Goal: Task Accomplishment & Management: Use online tool/utility

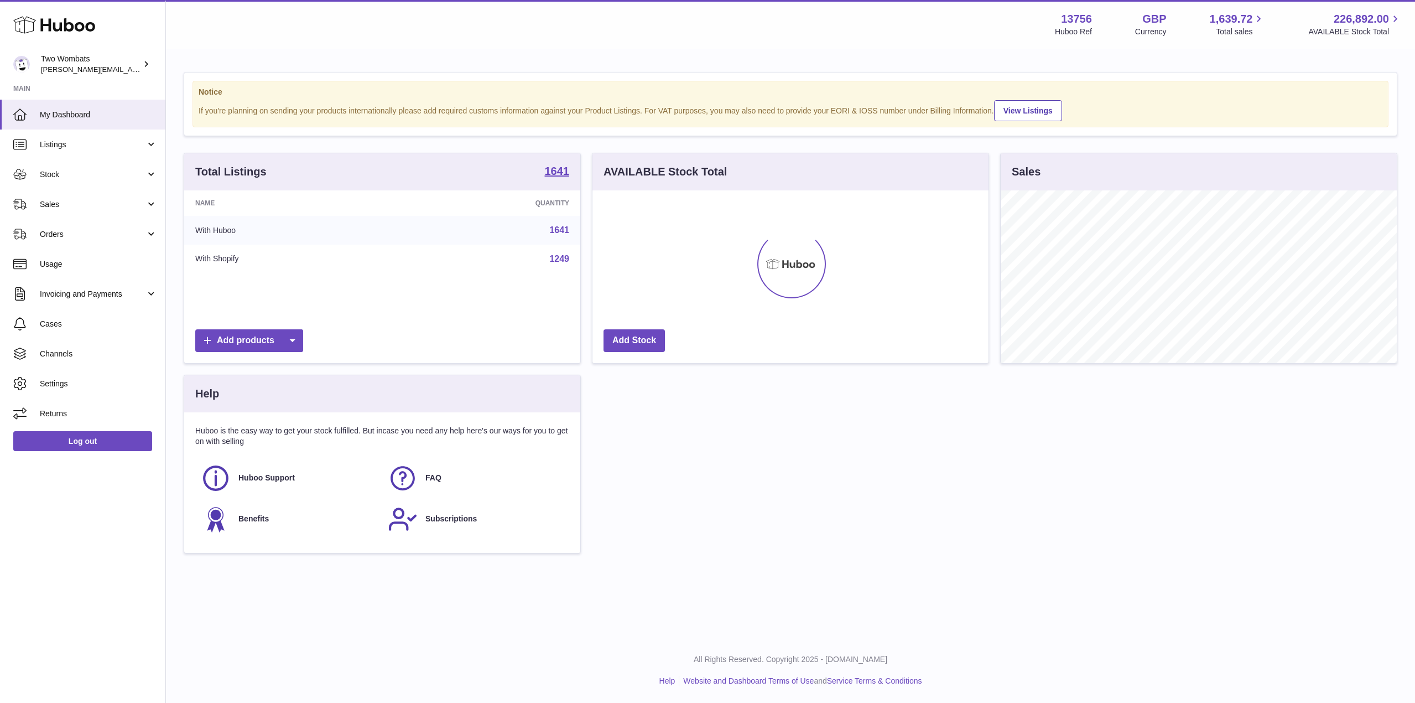
scroll to position [173, 396]
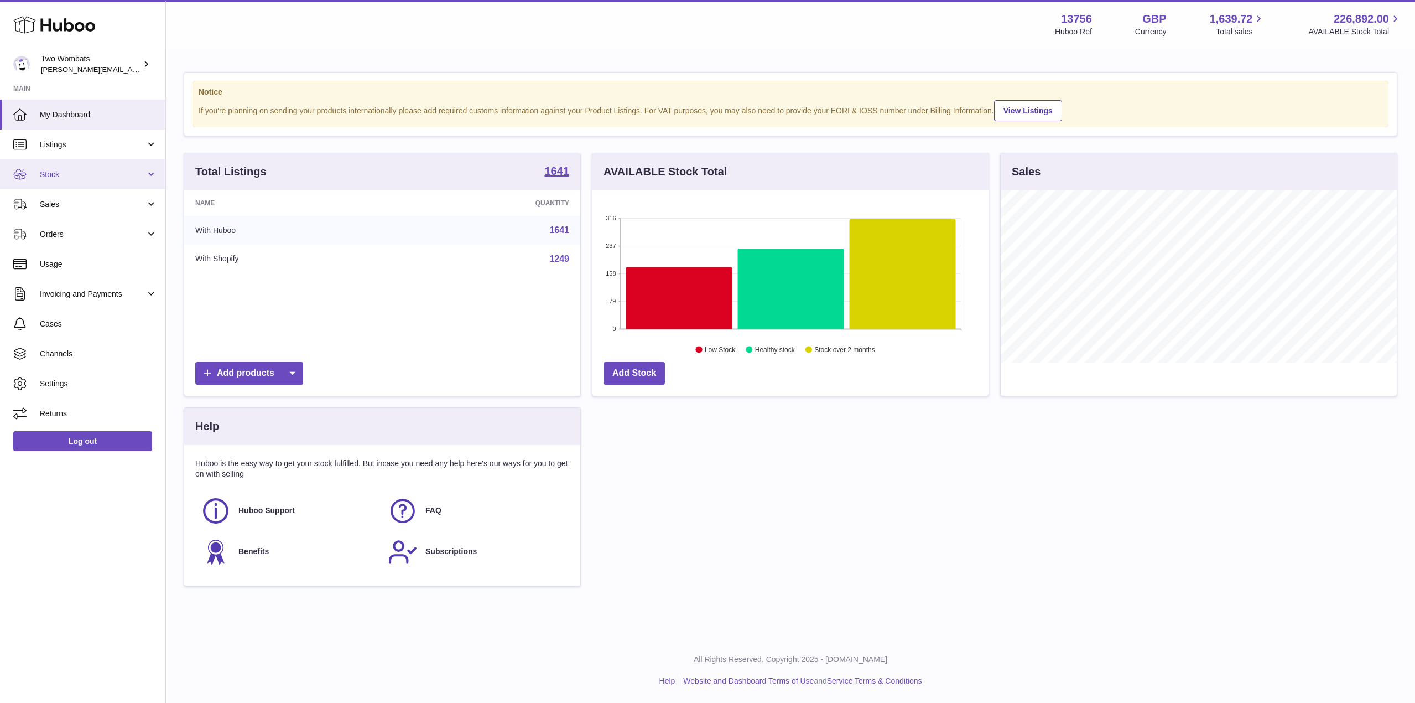
click at [151, 185] on link "Stock" at bounding box center [82, 174] width 165 height 30
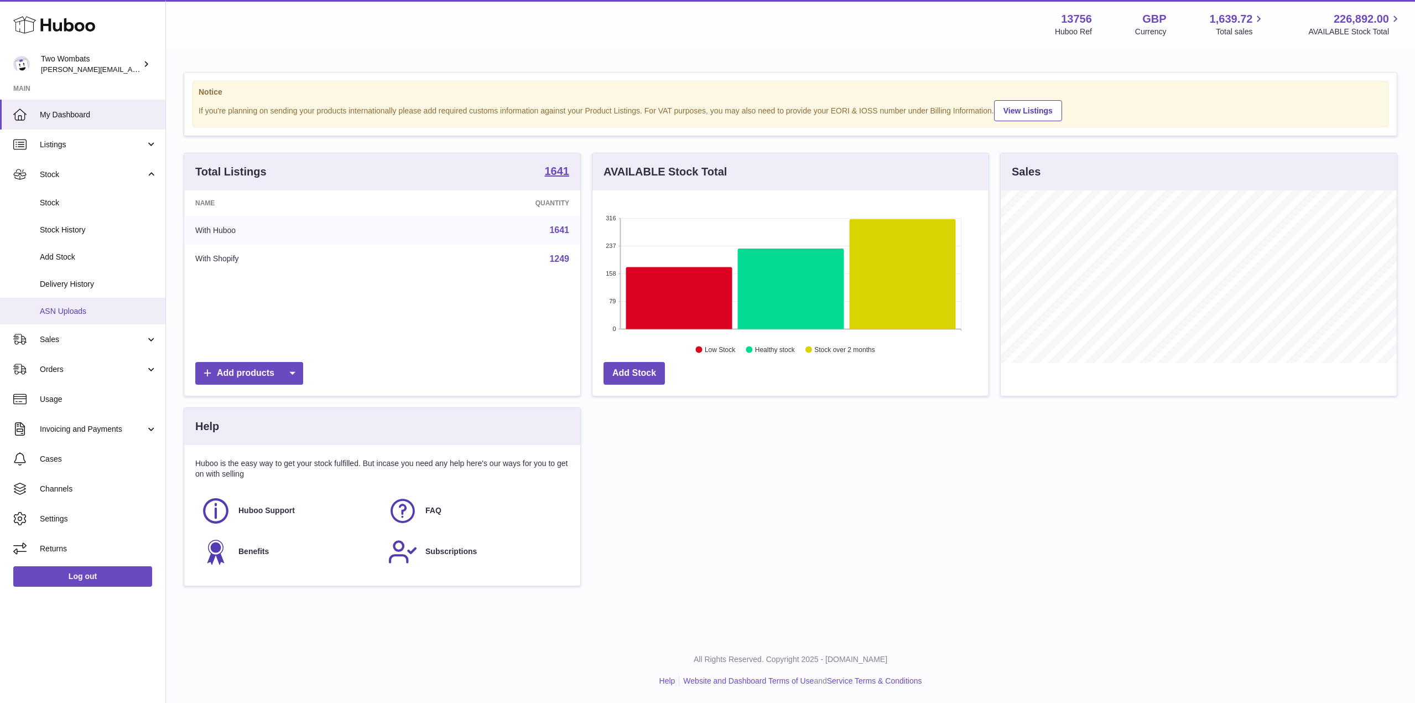
click at [110, 314] on span "ASN Uploads" at bounding box center [98, 311] width 117 height 11
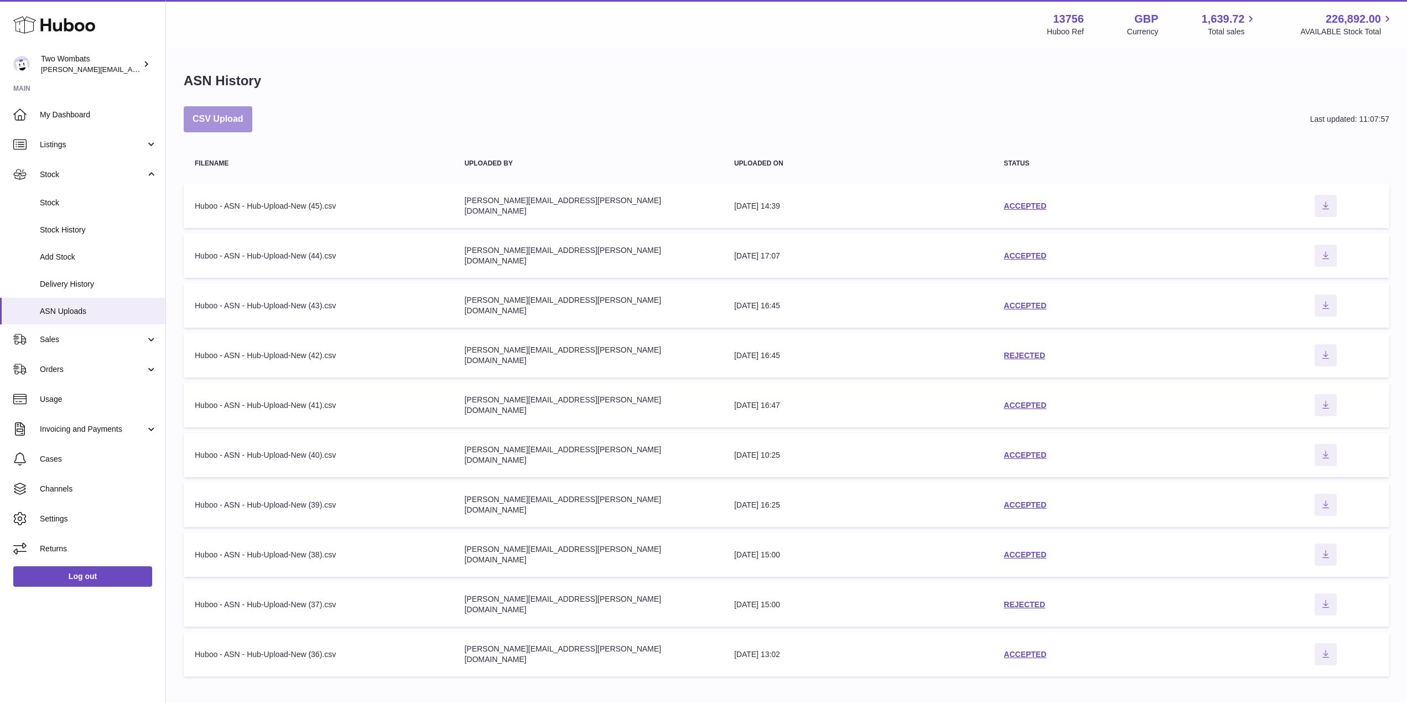
click at [222, 122] on button "CSV Upload" at bounding box center [218, 119] width 69 height 26
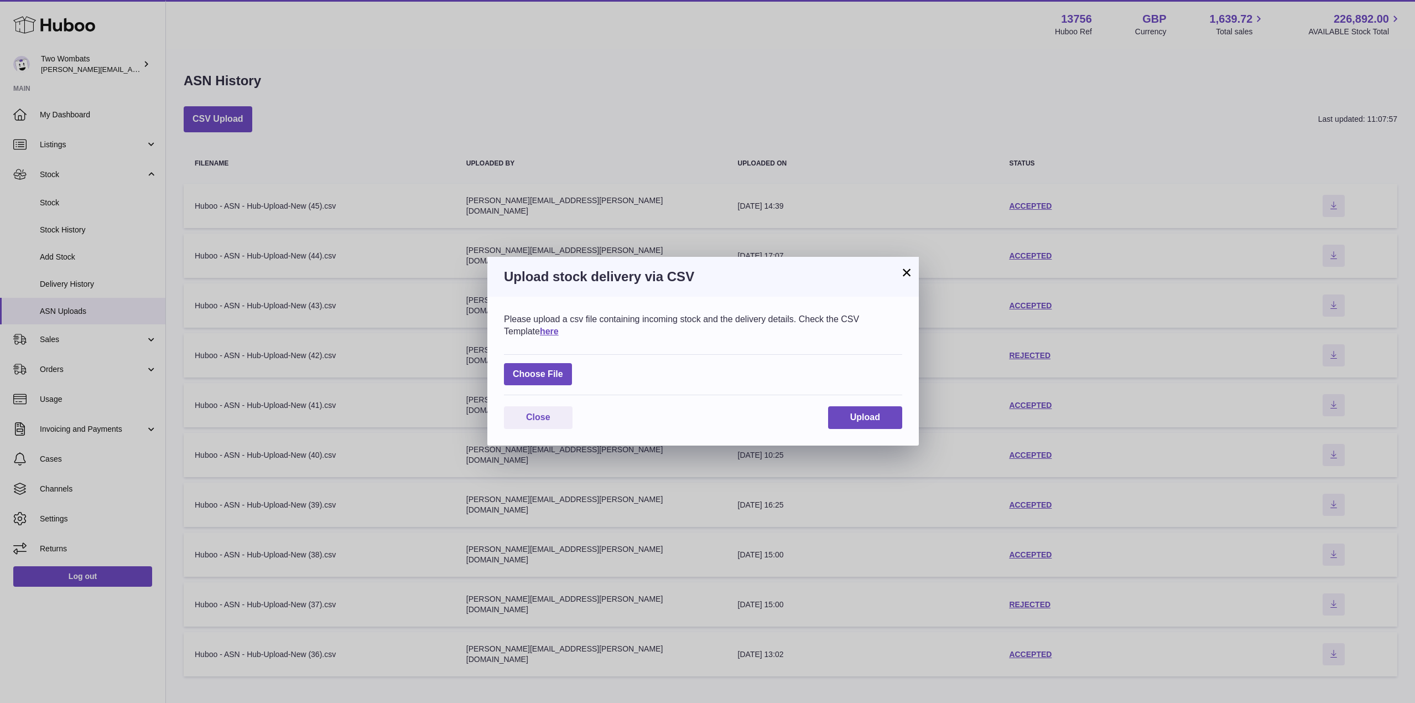
click at [531, 360] on div "Choose File" at bounding box center [703, 374] width 398 height 41
click at [543, 376] on label at bounding box center [538, 374] width 68 height 23
click at [563, 369] on input "file" at bounding box center [563, 368] width 1 height 1
type input "**********"
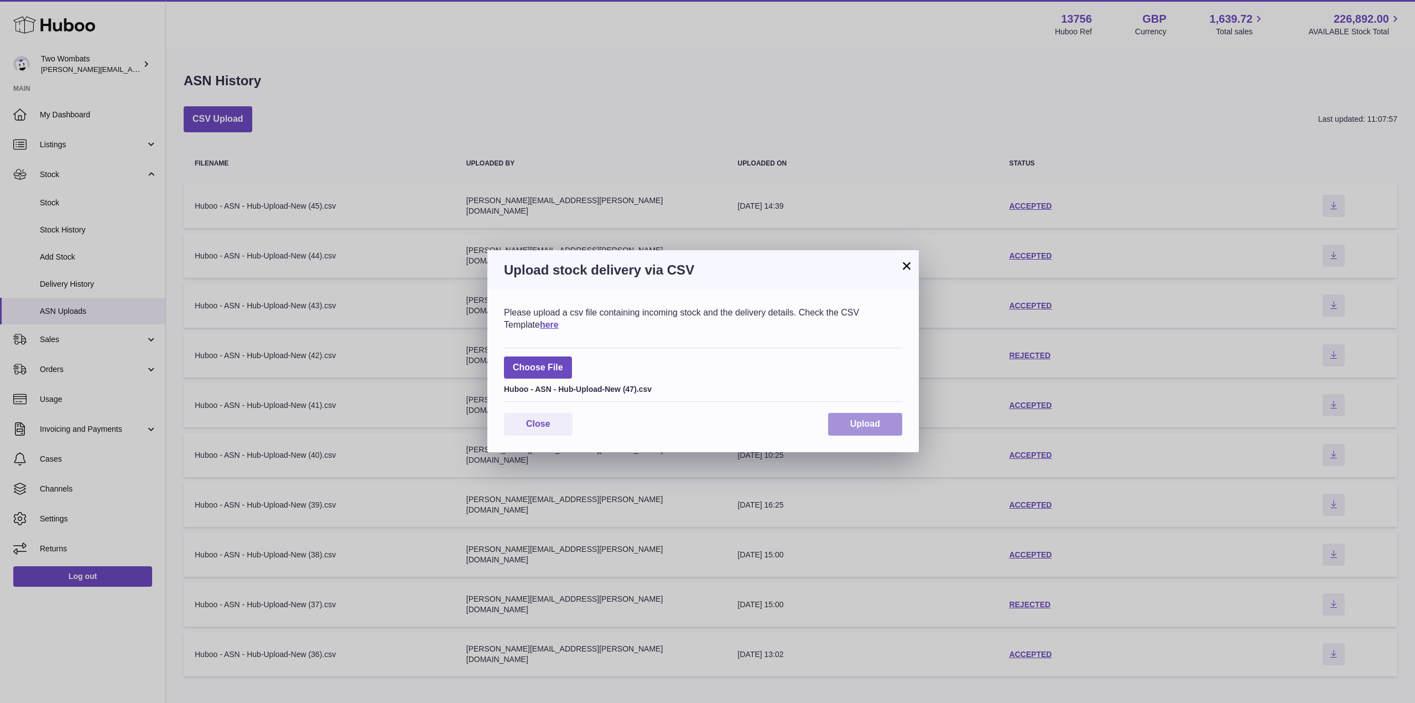
click at [880, 418] on button "Upload" at bounding box center [865, 424] width 74 height 23
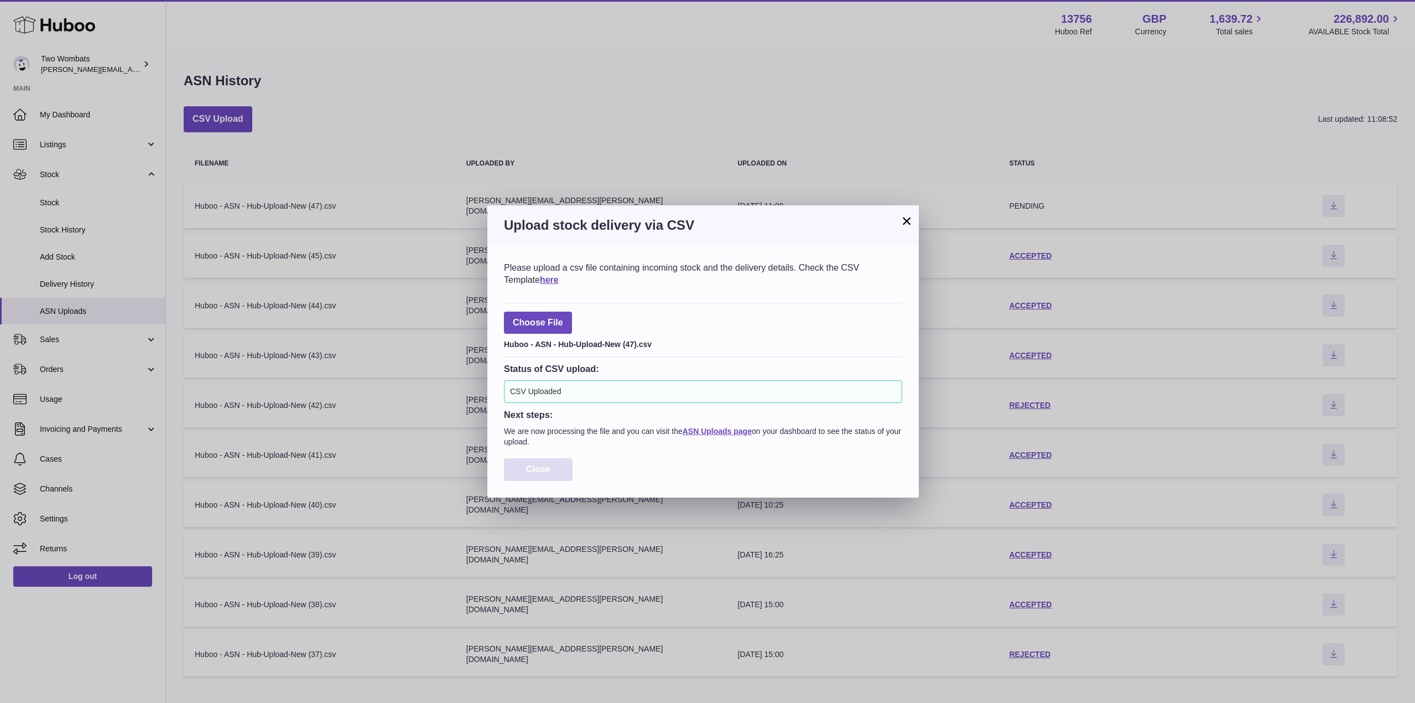
click at [548, 474] on span "Close" at bounding box center [538, 468] width 24 height 9
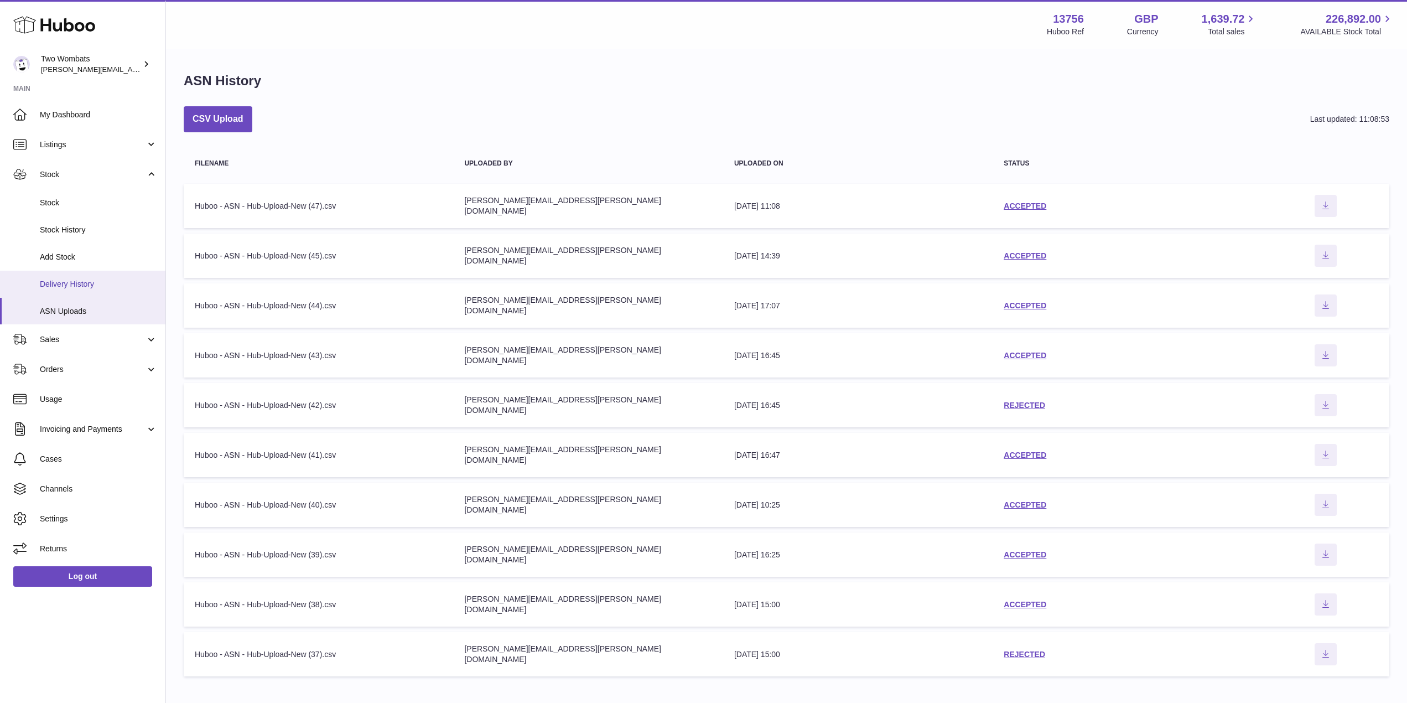
click at [125, 296] on link "Delivery History" at bounding box center [82, 284] width 165 height 27
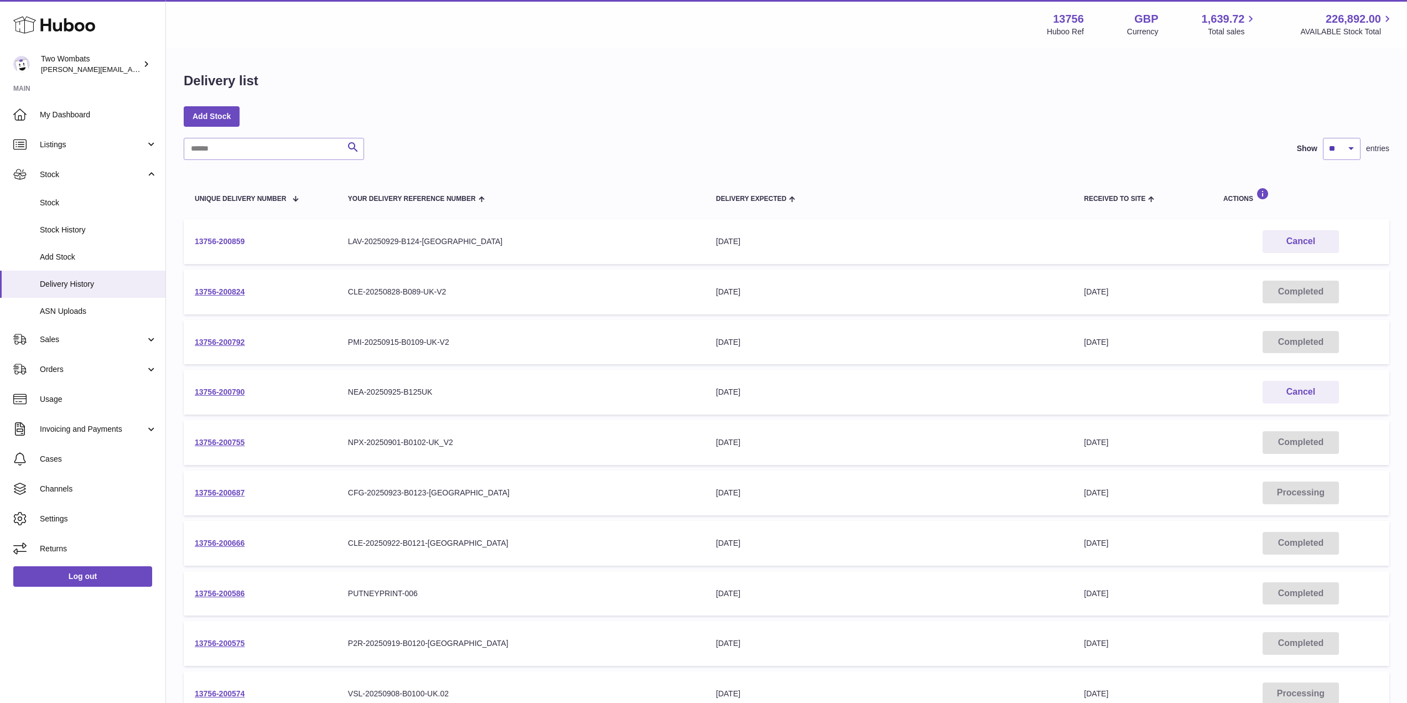
click at [217, 237] on link "13756-200859" at bounding box center [220, 241] width 50 height 9
click at [232, 240] on link "13756-200859" at bounding box center [220, 241] width 50 height 9
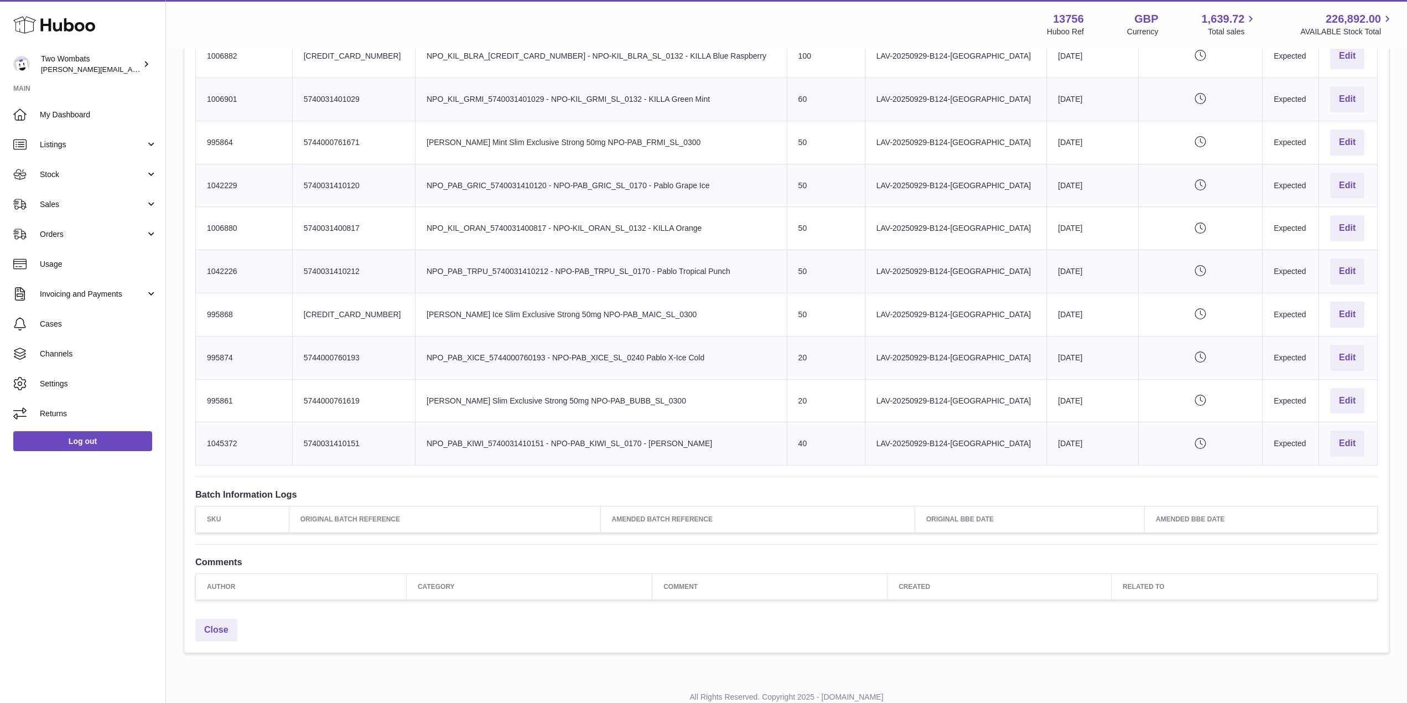
scroll to position [586, 0]
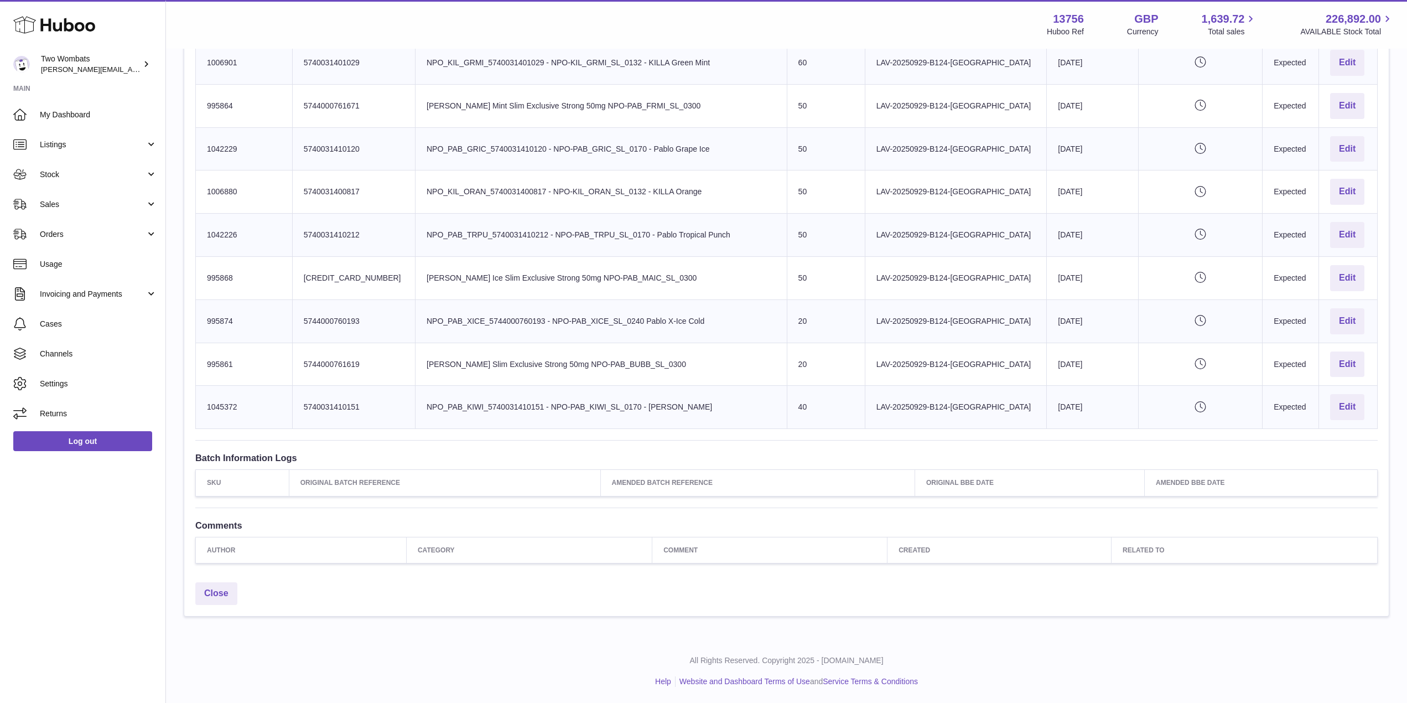
drag, startPoint x: 207, startPoint y: 186, endPoint x: 1358, endPoint y: 419, distance: 1174.0
click at [1358, 419] on tbody "Huboo SKU Number 995742 Client Identifier 5744000761343 Product title NPO_KIL_G…" at bounding box center [787, 148] width 1182 height 559
copy tbody "995742 Client Identifier 5744000761343 Product title NPO_KIL_GRIC_5744000761343…"
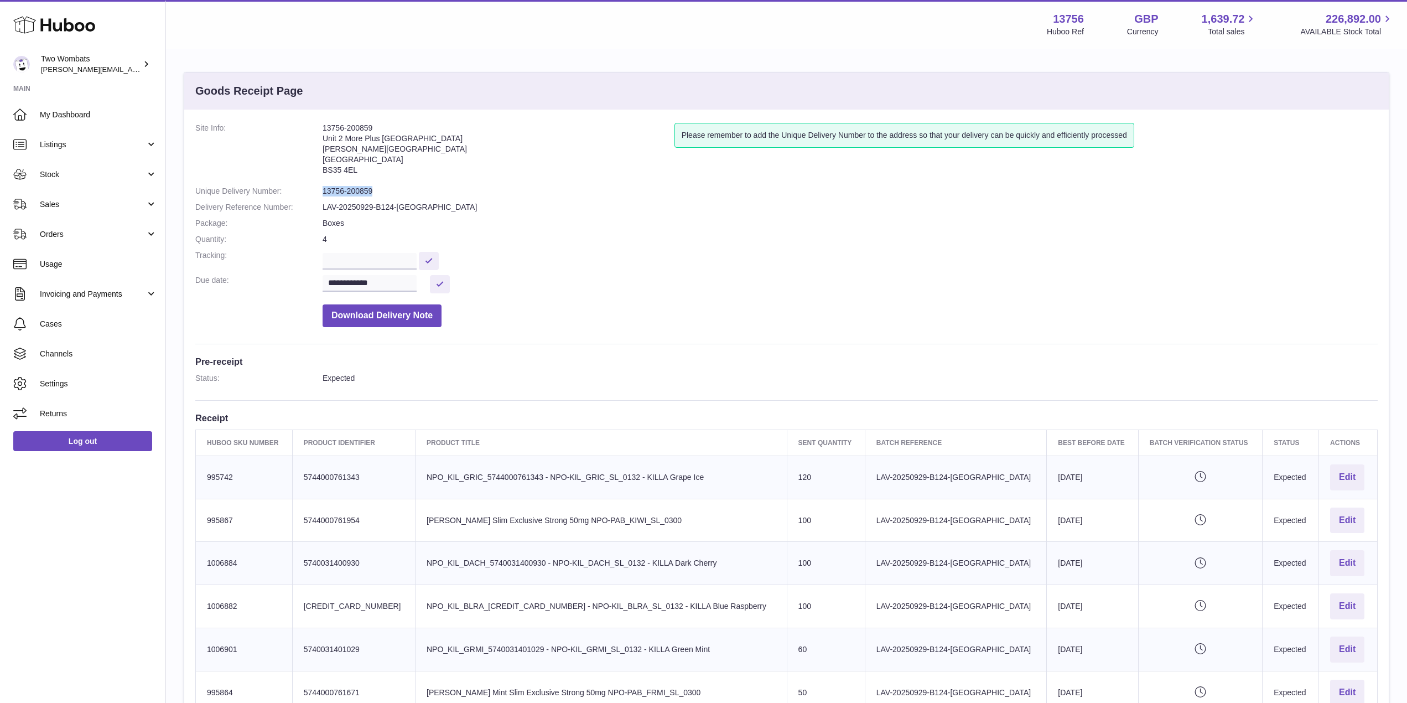
drag, startPoint x: 372, startPoint y: 190, endPoint x: 325, endPoint y: 192, distance: 47.6
click at [325, 192] on dd "13756-200859" at bounding box center [850, 191] width 1055 height 11
copy dd "3756-200859"
drag, startPoint x: 323, startPoint y: 190, endPoint x: 386, endPoint y: 197, distance: 63.5
click at [386, 197] on dl "**********" at bounding box center [786, 228] width 1182 height 210
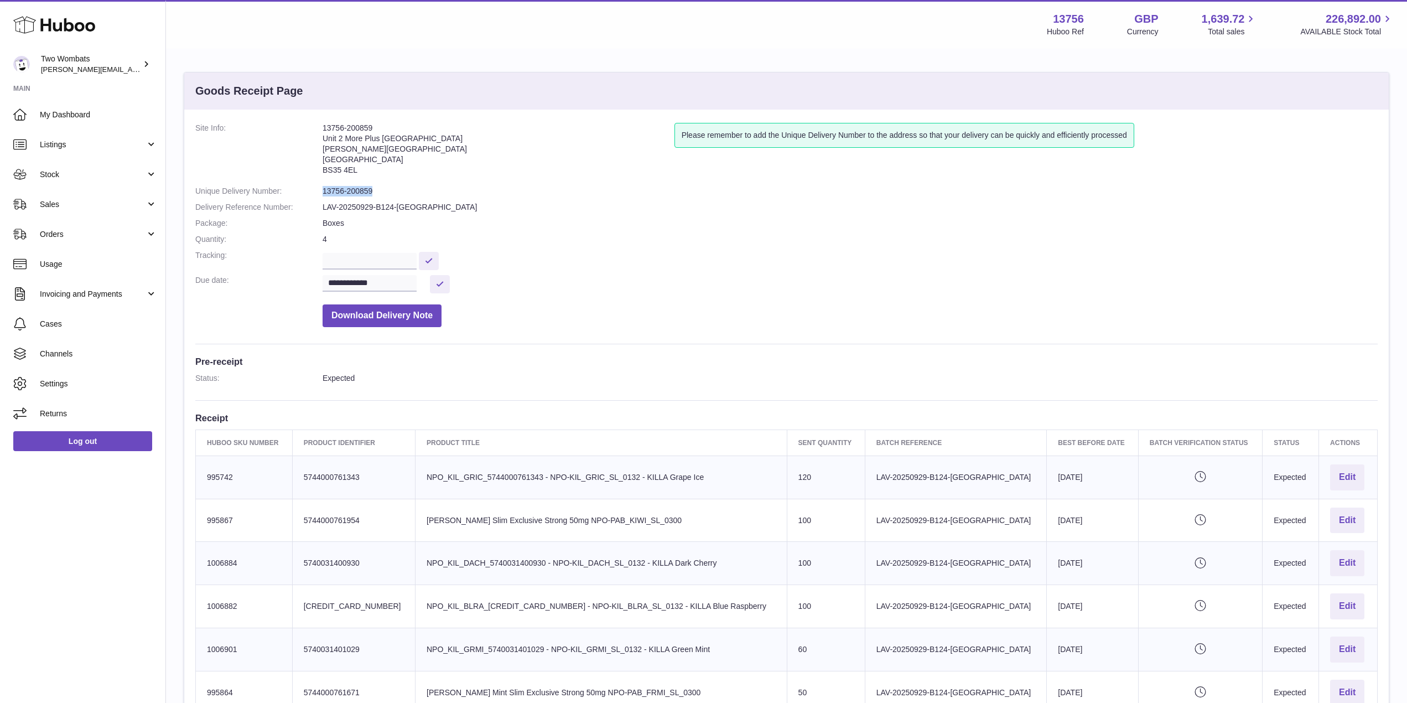
copy dd "13756-200859"
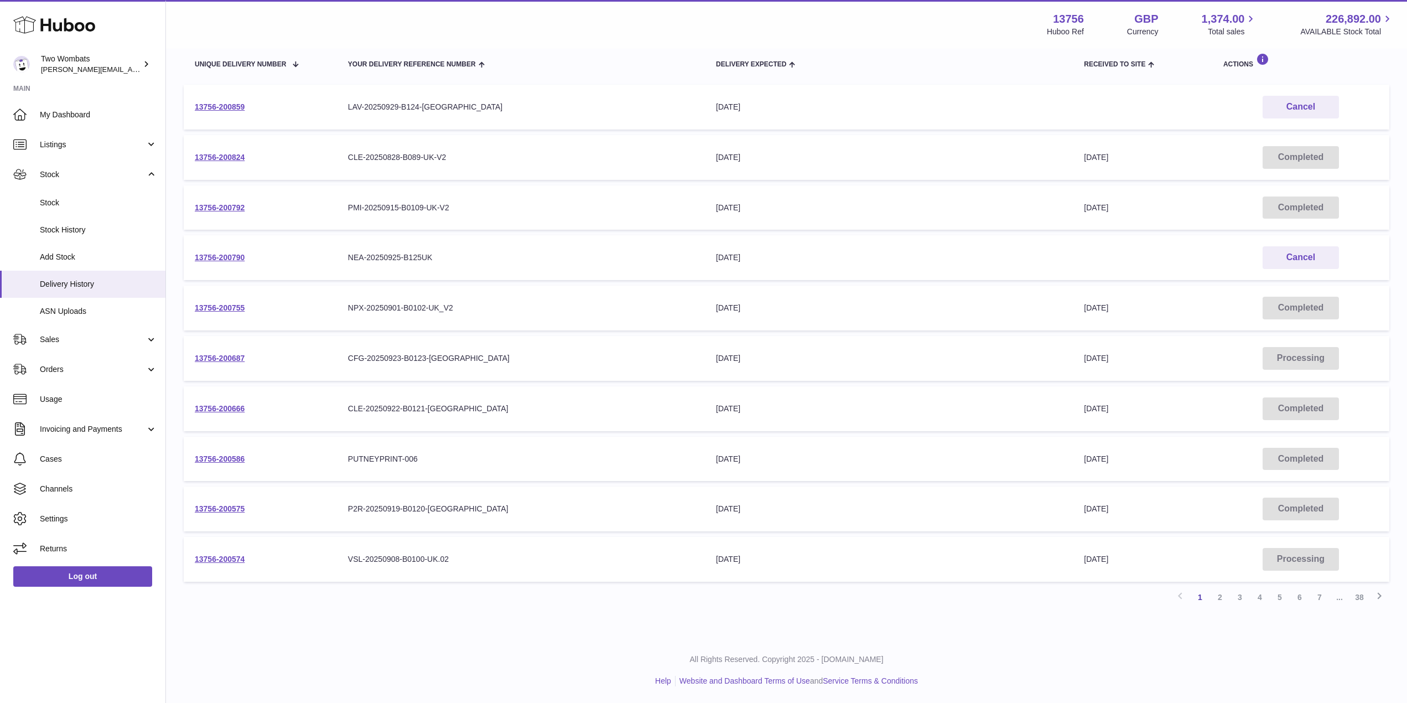
scroll to position [92, 0]
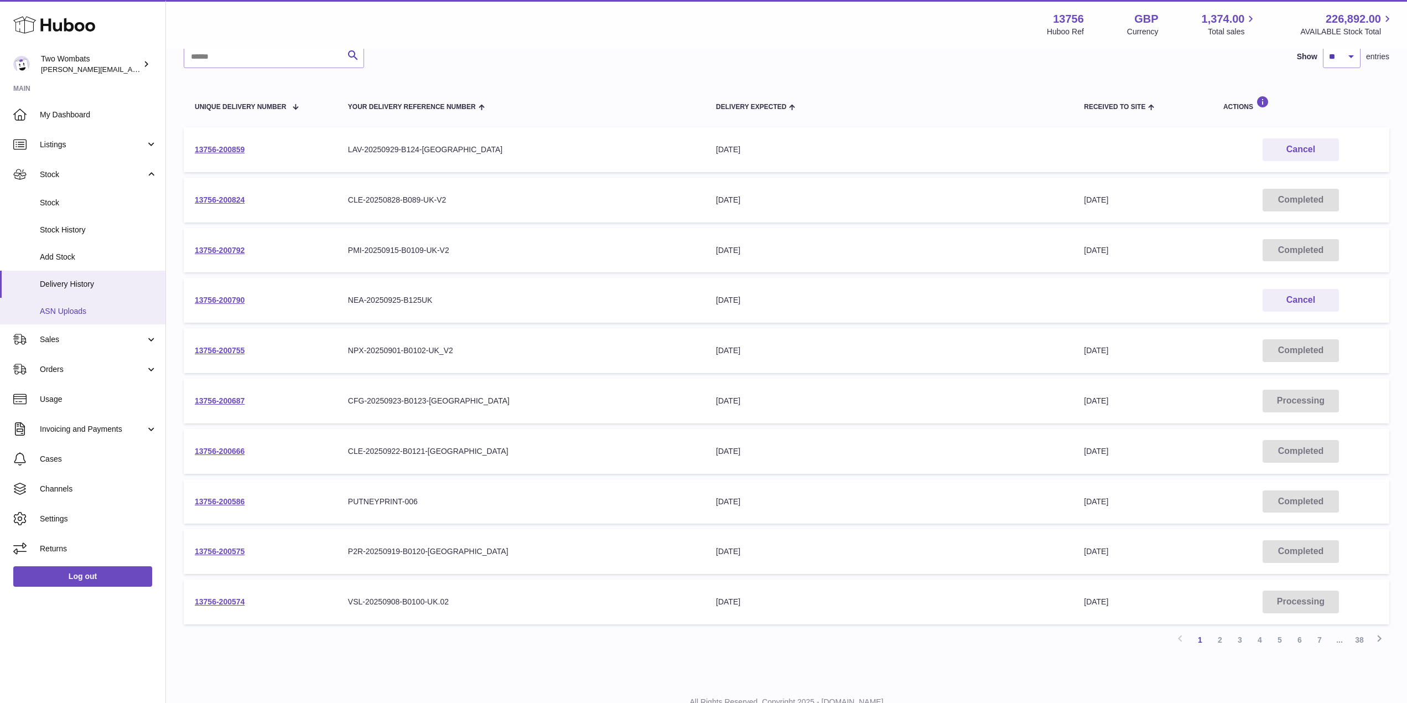
click at [107, 307] on span "ASN Uploads" at bounding box center [98, 311] width 117 height 11
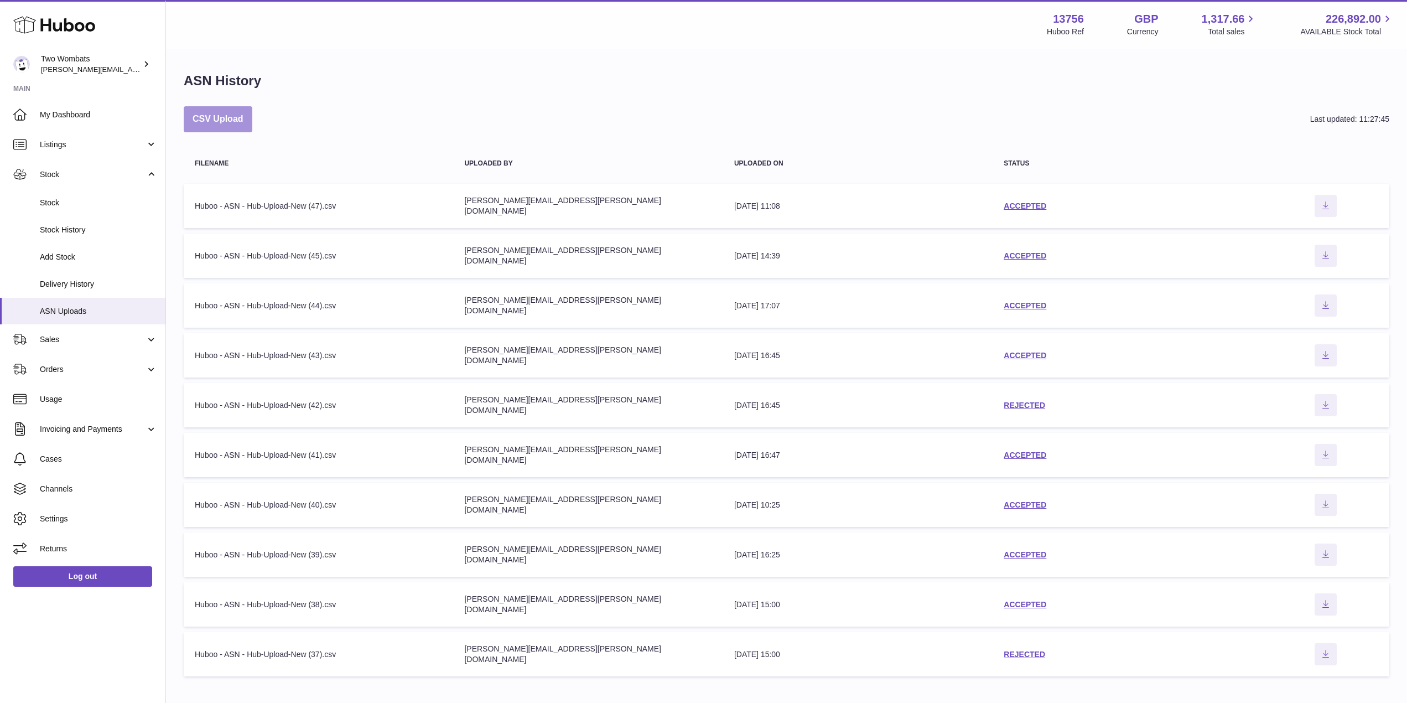
click at [216, 115] on button "CSV Upload" at bounding box center [218, 119] width 69 height 26
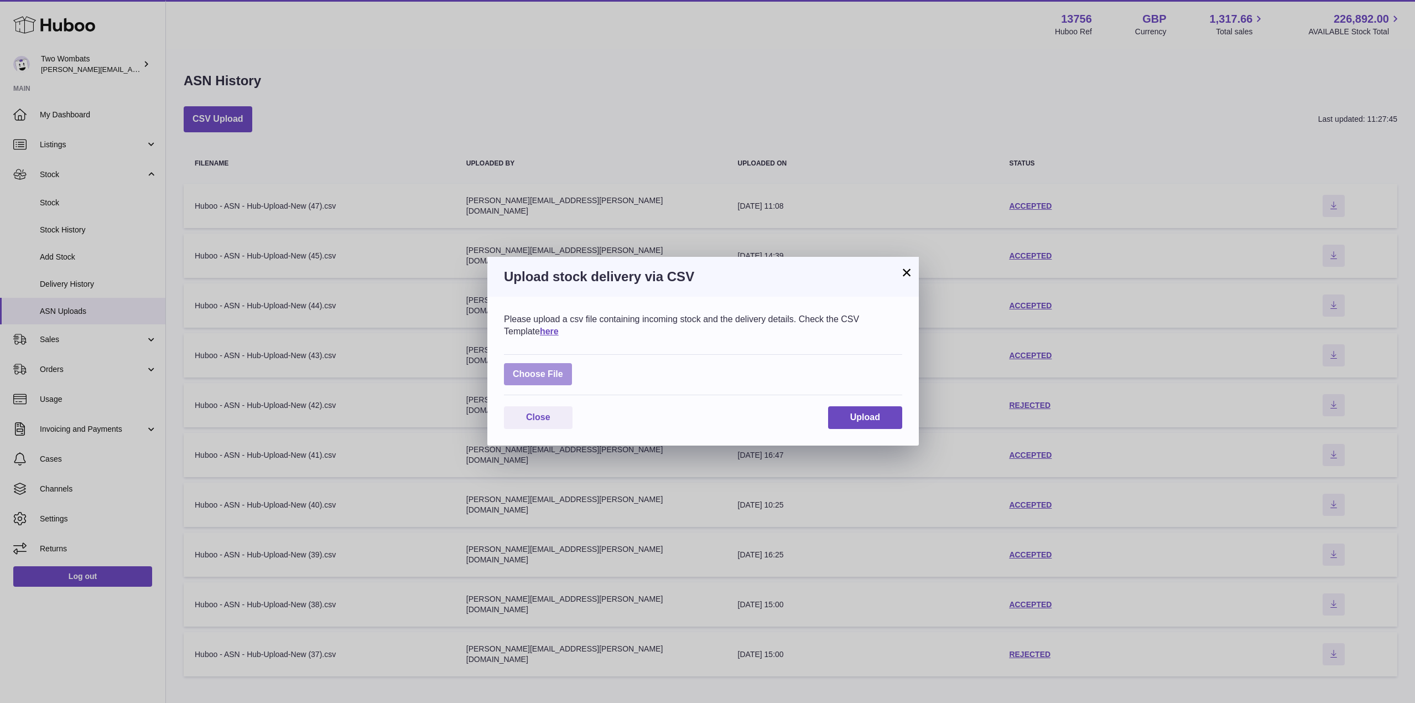
click at [538, 367] on label at bounding box center [538, 374] width 68 height 23
click at [563, 368] on input "file" at bounding box center [563, 368] width 1 height 1
type input "**********"
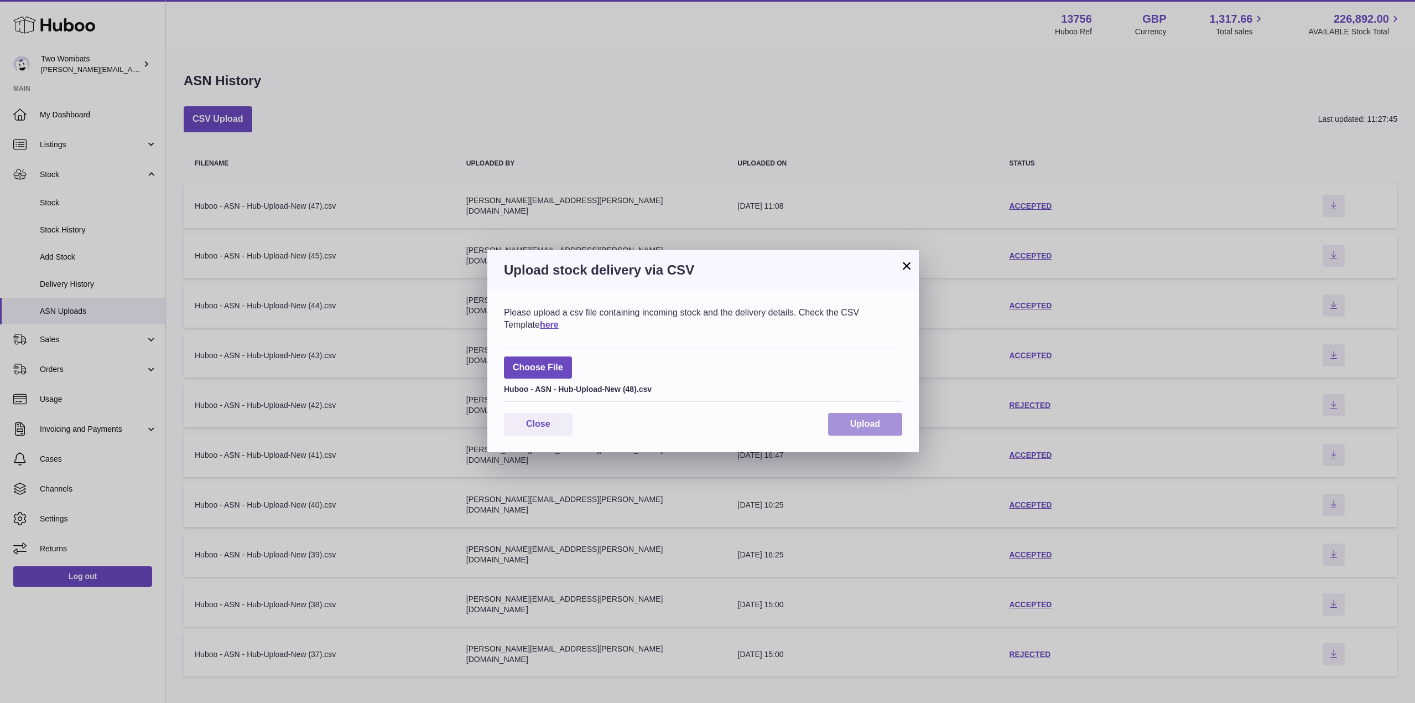
click at [860, 424] on span "Upload" at bounding box center [865, 423] width 30 height 9
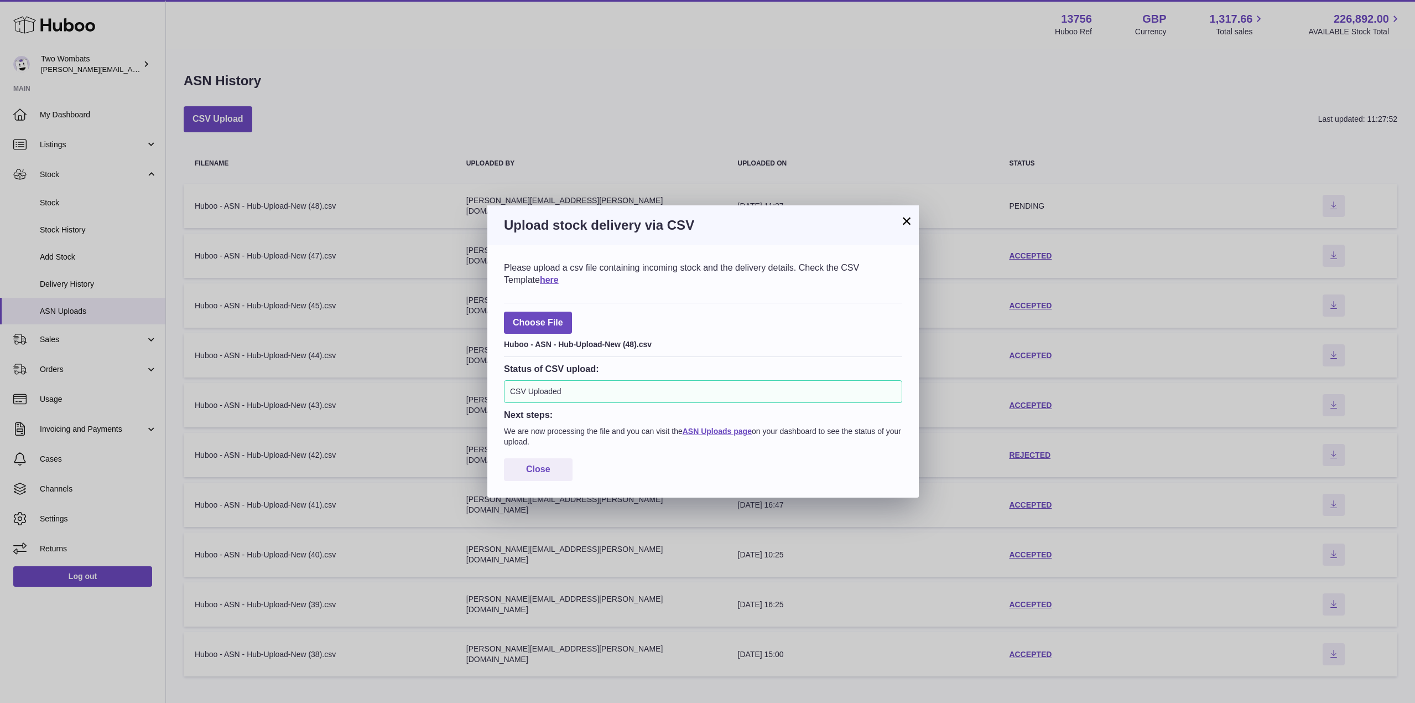
click at [76, 288] on div "× Upload stock delivery via CSV Please upload a csv file containing incoming st…" at bounding box center [707, 351] width 1415 height 703
click at [536, 465] on span "Close" at bounding box center [538, 468] width 24 height 9
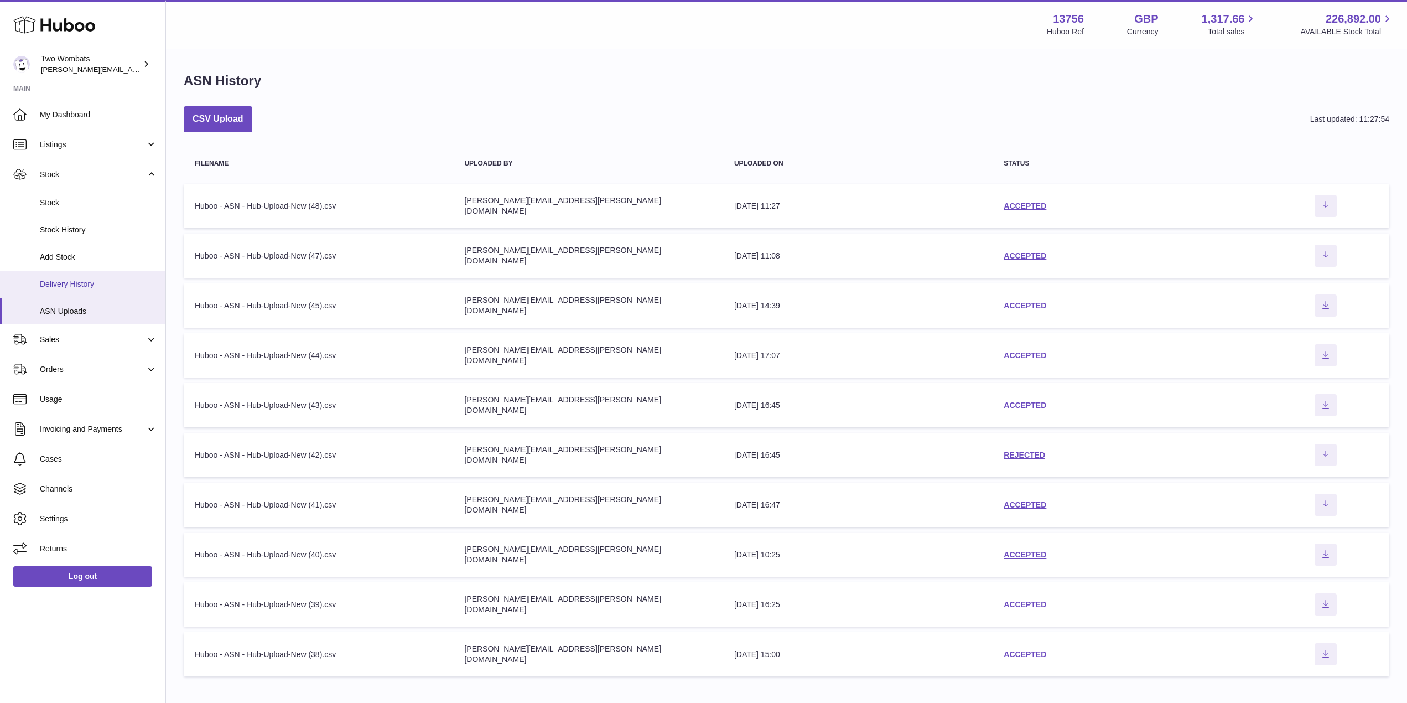
click at [76, 288] on span "Delivery History" at bounding box center [98, 284] width 117 height 11
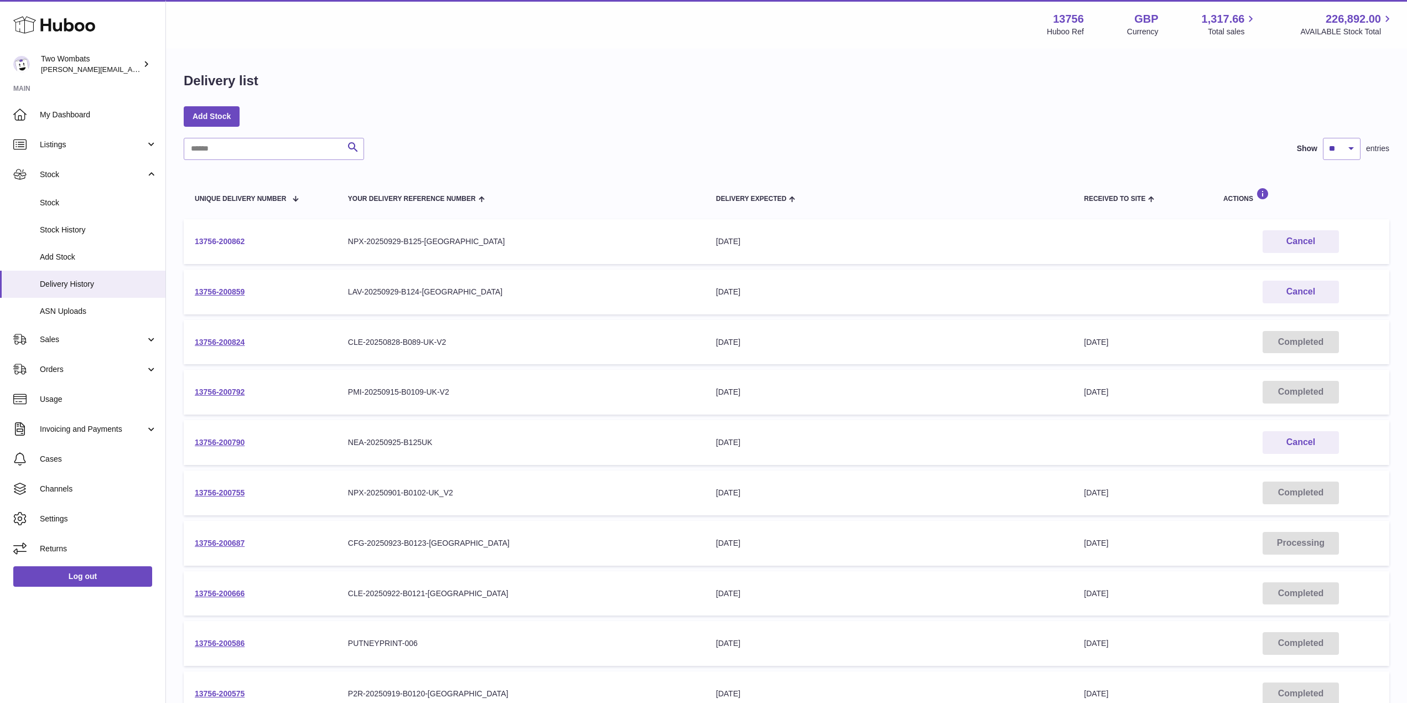
click at [241, 241] on link "13756-200862" at bounding box center [220, 241] width 50 height 9
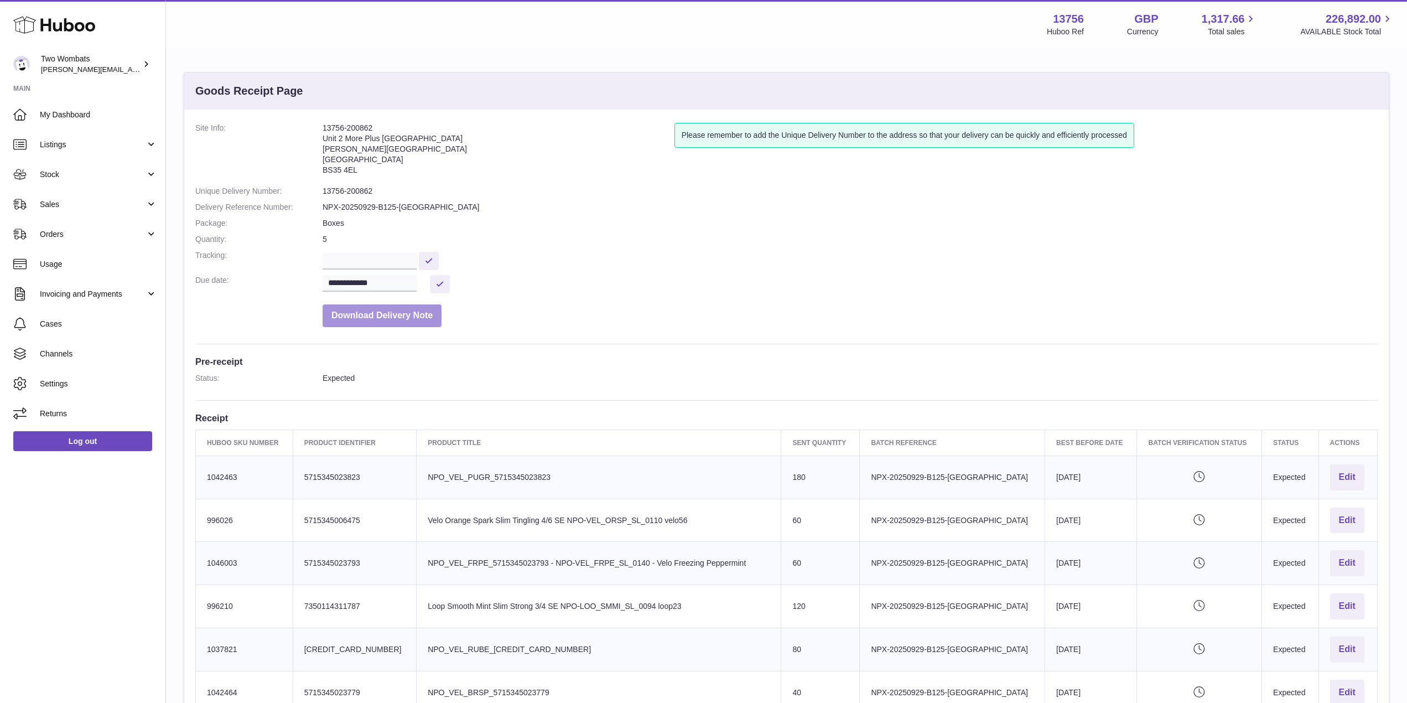
click at [408, 315] on button "Download Delivery Note" at bounding box center [382, 315] width 119 height 23
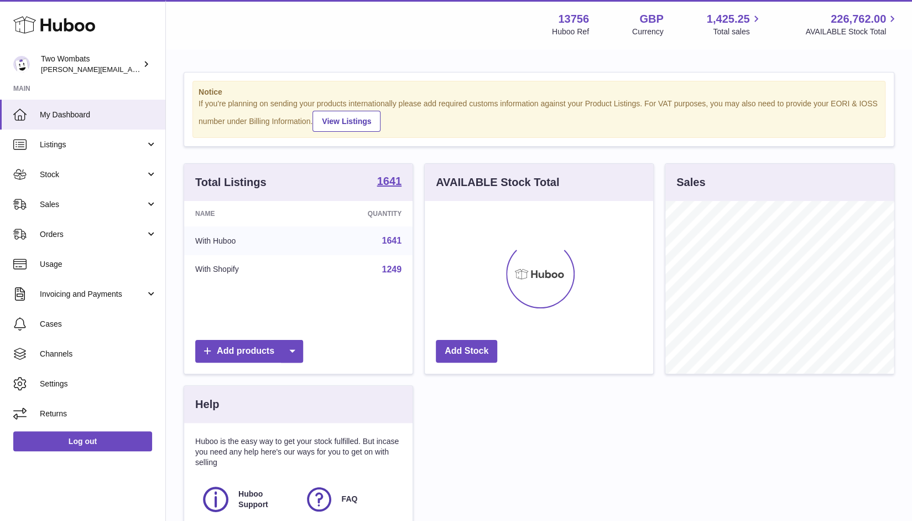
scroll to position [173, 229]
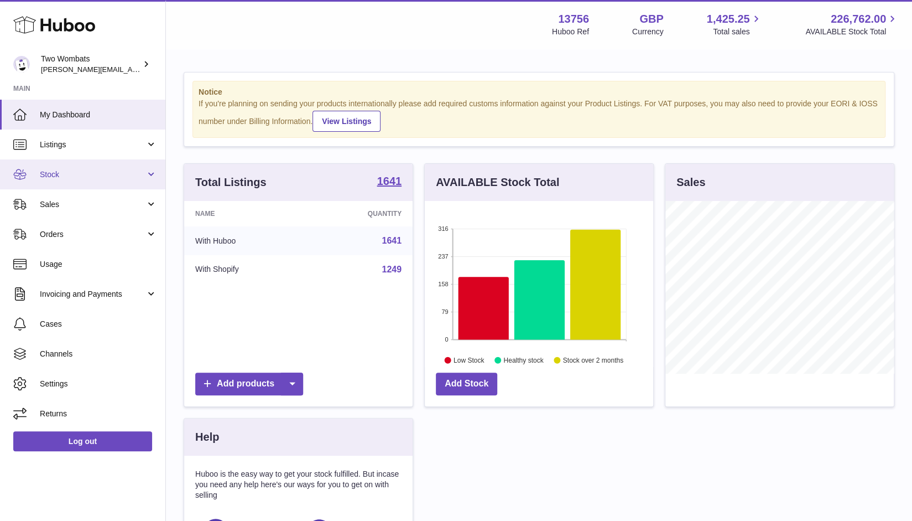
click at [149, 168] on link "Stock" at bounding box center [82, 174] width 165 height 30
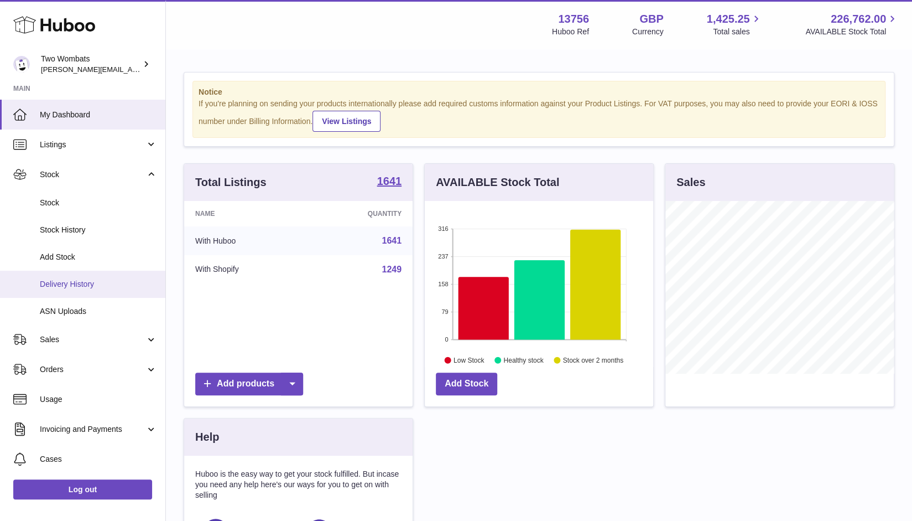
click at [81, 282] on span "Delivery History" at bounding box center [98, 284] width 117 height 11
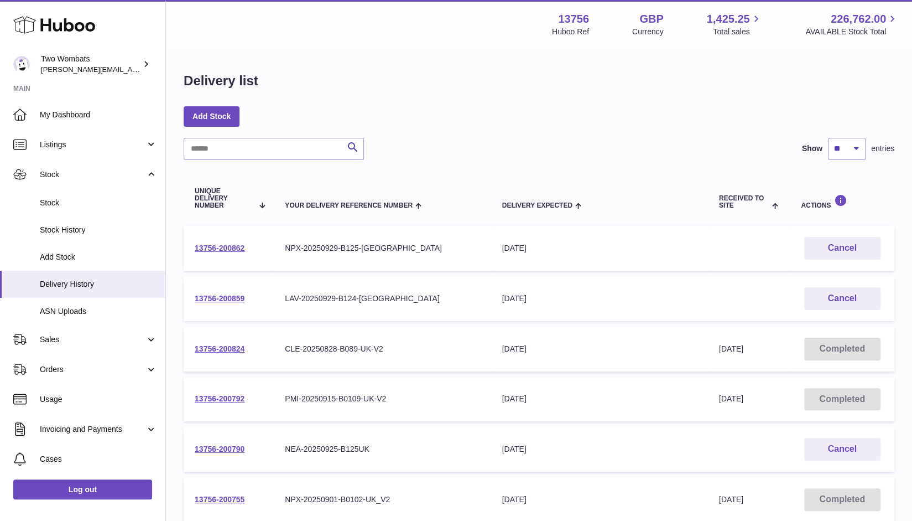
click at [81, 282] on span "Delivery History" at bounding box center [98, 284] width 117 height 11
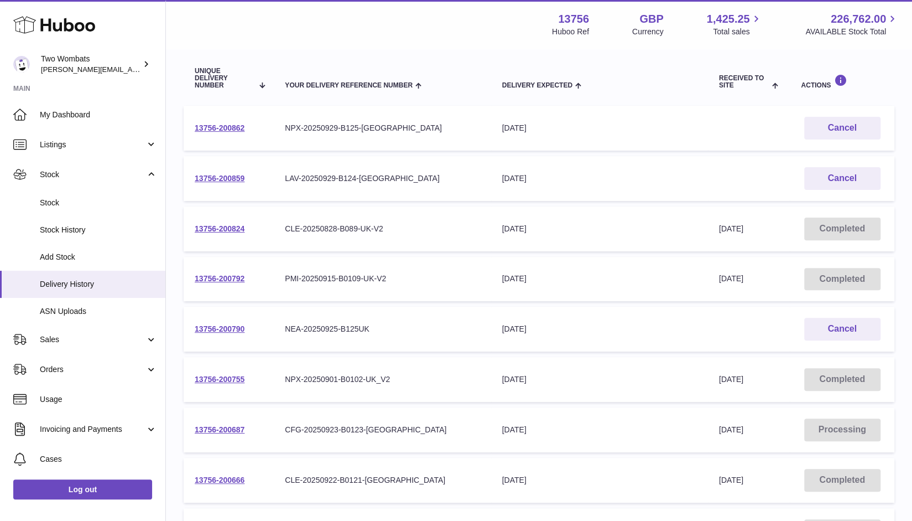
scroll to position [121, 0]
click at [224, 278] on link "13756-200792" at bounding box center [220, 277] width 50 height 9
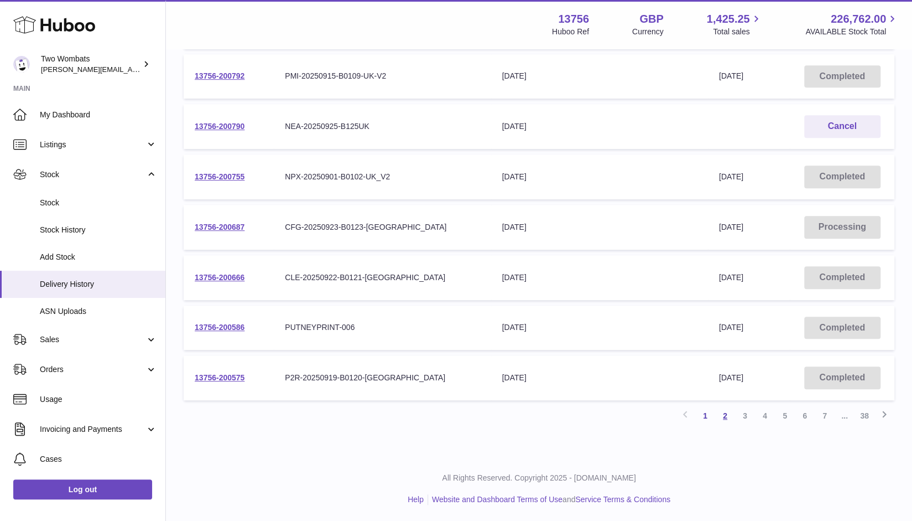
click at [723, 413] on link "2" at bounding box center [725, 416] width 20 height 20
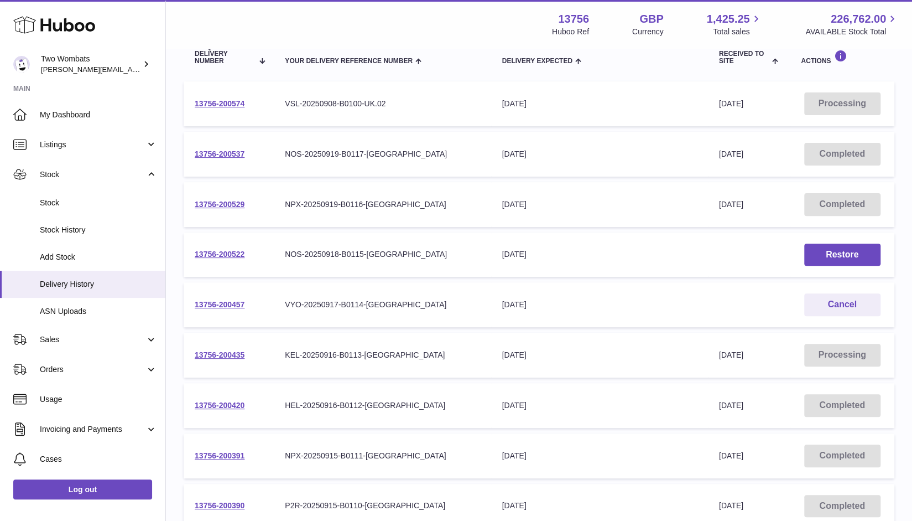
scroll to position [323, 0]
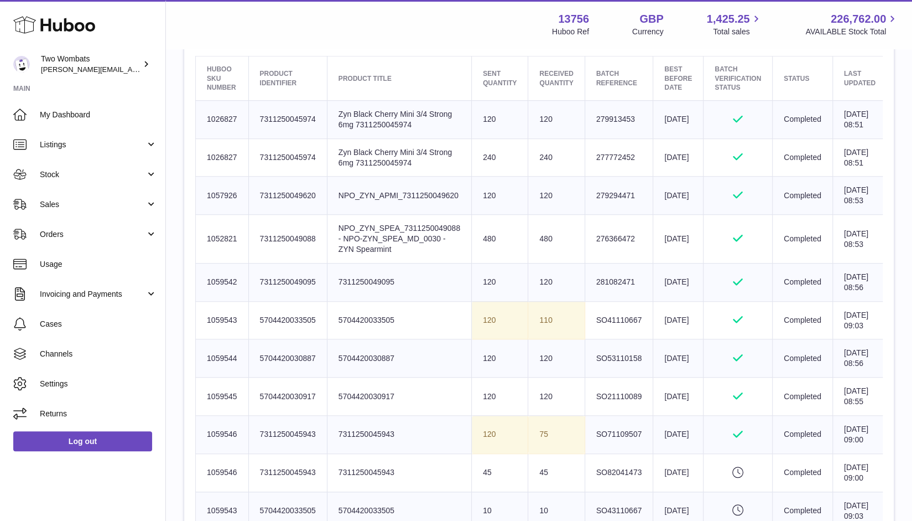
scroll to position [381, 0]
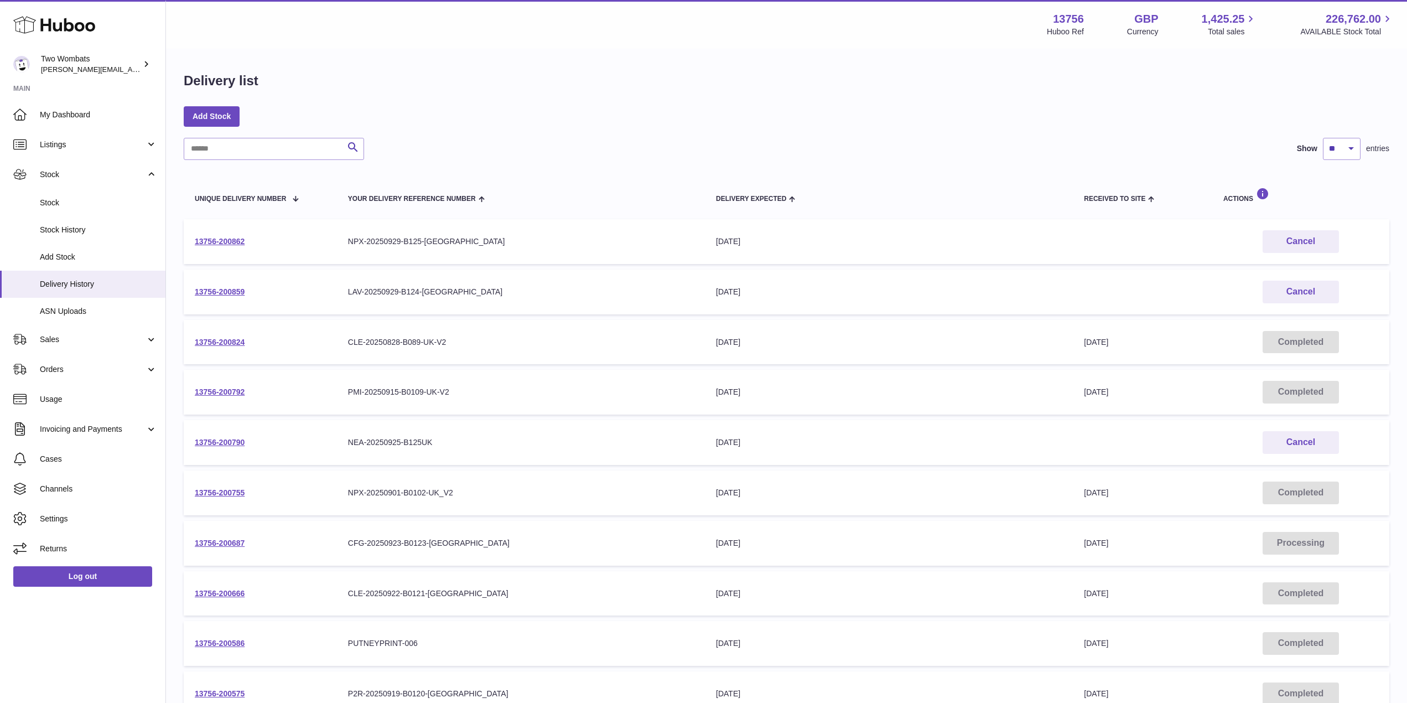
click at [271, 160] on div "Search Show ** ** ** *** entries Unique Delivery Number Your Delivery Reference…" at bounding box center [787, 440] width 1206 height 604
click at [272, 158] on input "text" at bounding box center [274, 149] width 180 height 22
paste input "**********"
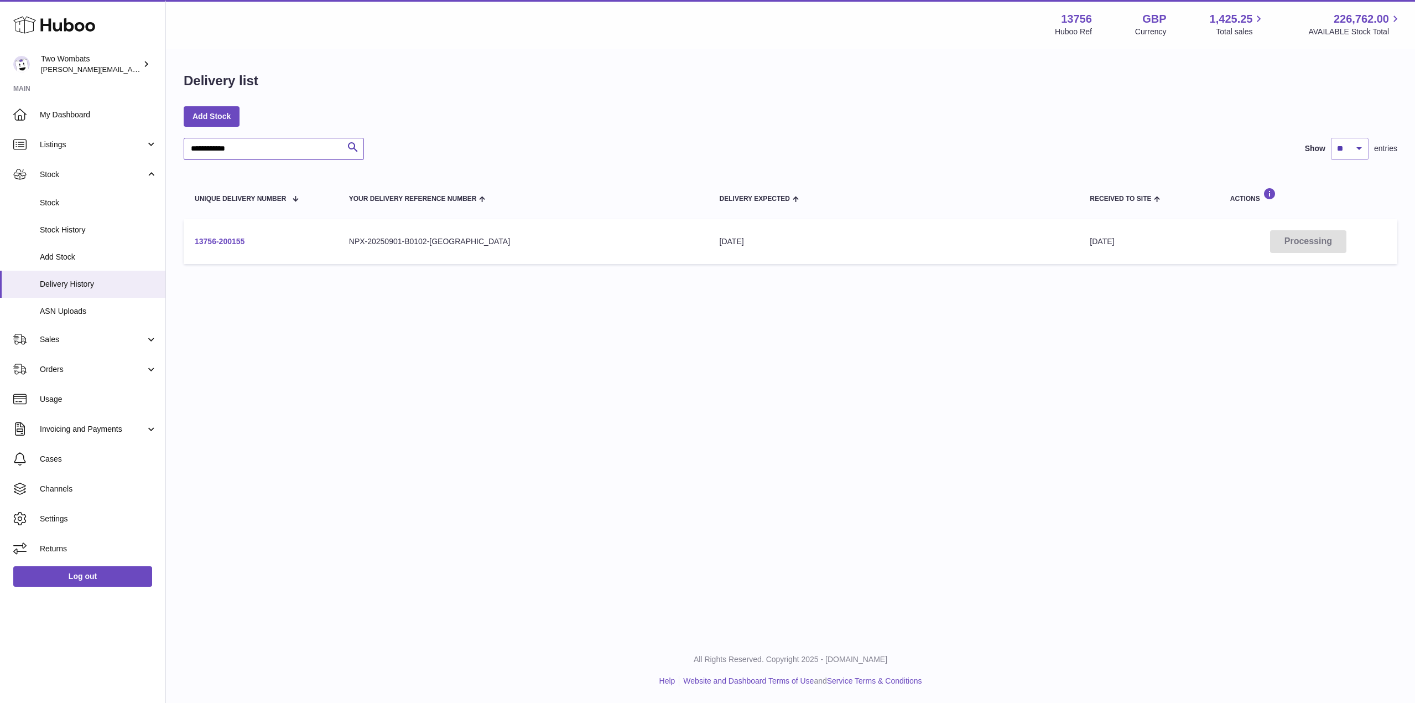
type input "**********"
click at [217, 237] on link "13756-200155" at bounding box center [220, 241] width 50 height 9
click at [235, 243] on link "13756-200155" at bounding box center [220, 241] width 50 height 9
drag, startPoint x: 445, startPoint y: 242, endPoint x: 351, endPoint y: 245, distance: 94.1
click at [351, 245] on div "NPX-20250901-B0102-[GEOGRAPHIC_DATA]" at bounding box center [523, 241] width 349 height 11
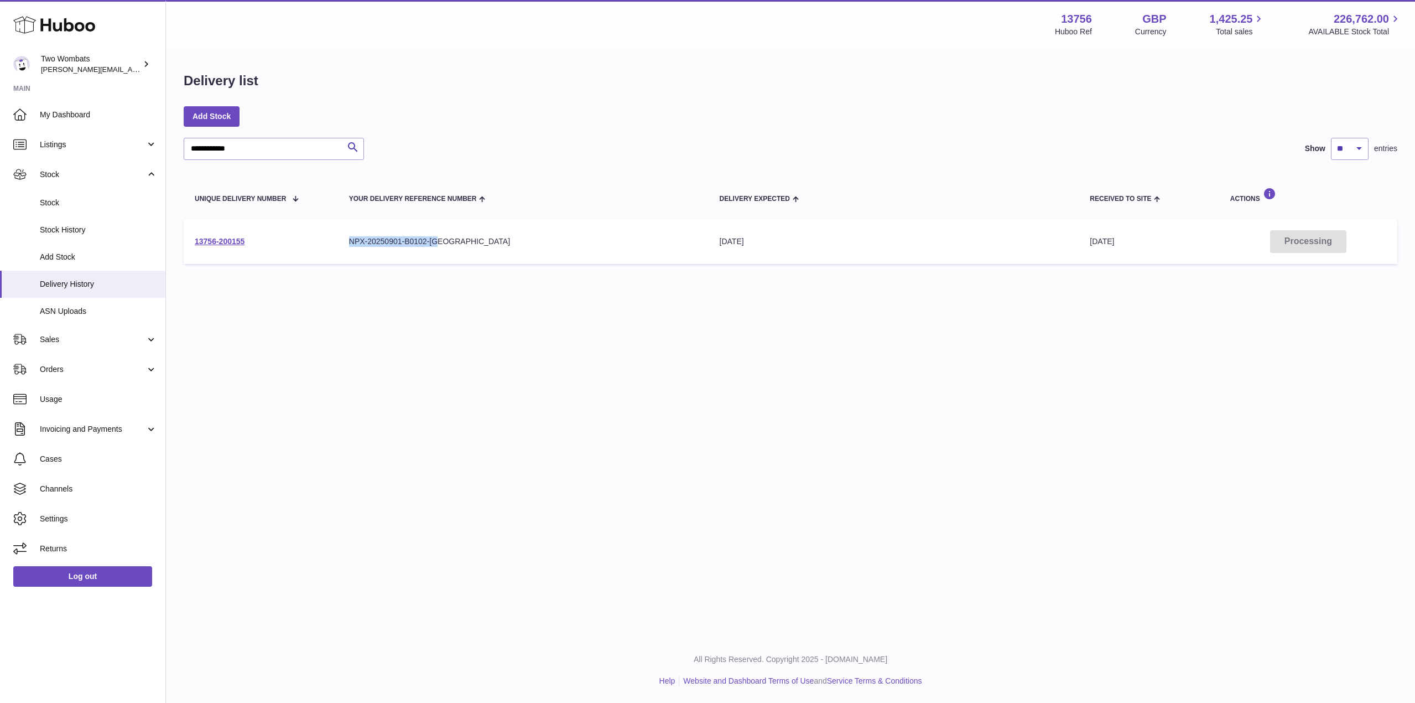
copy div "NPX-20250901-B0102-[GEOGRAPHIC_DATA]"
click at [90, 283] on span "Delivery History" at bounding box center [98, 284] width 117 height 11
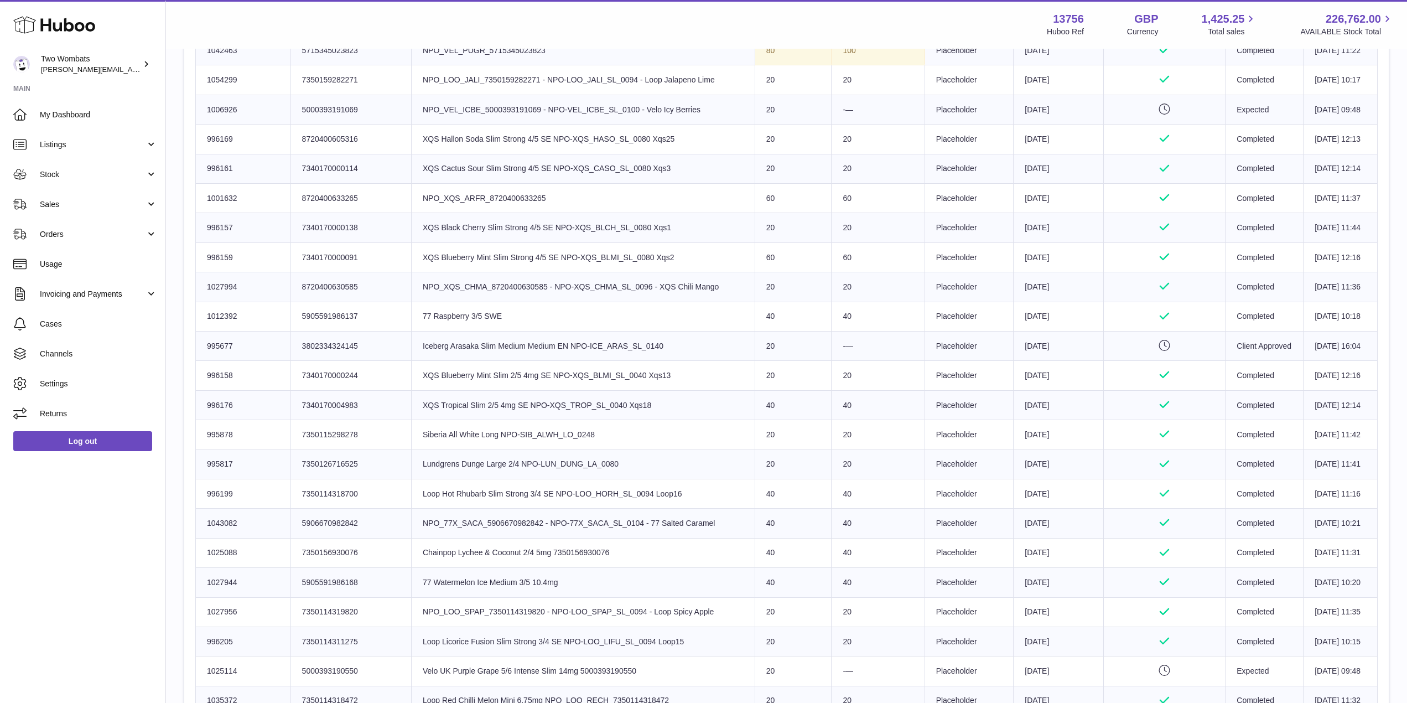
scroll to position [768, 0]
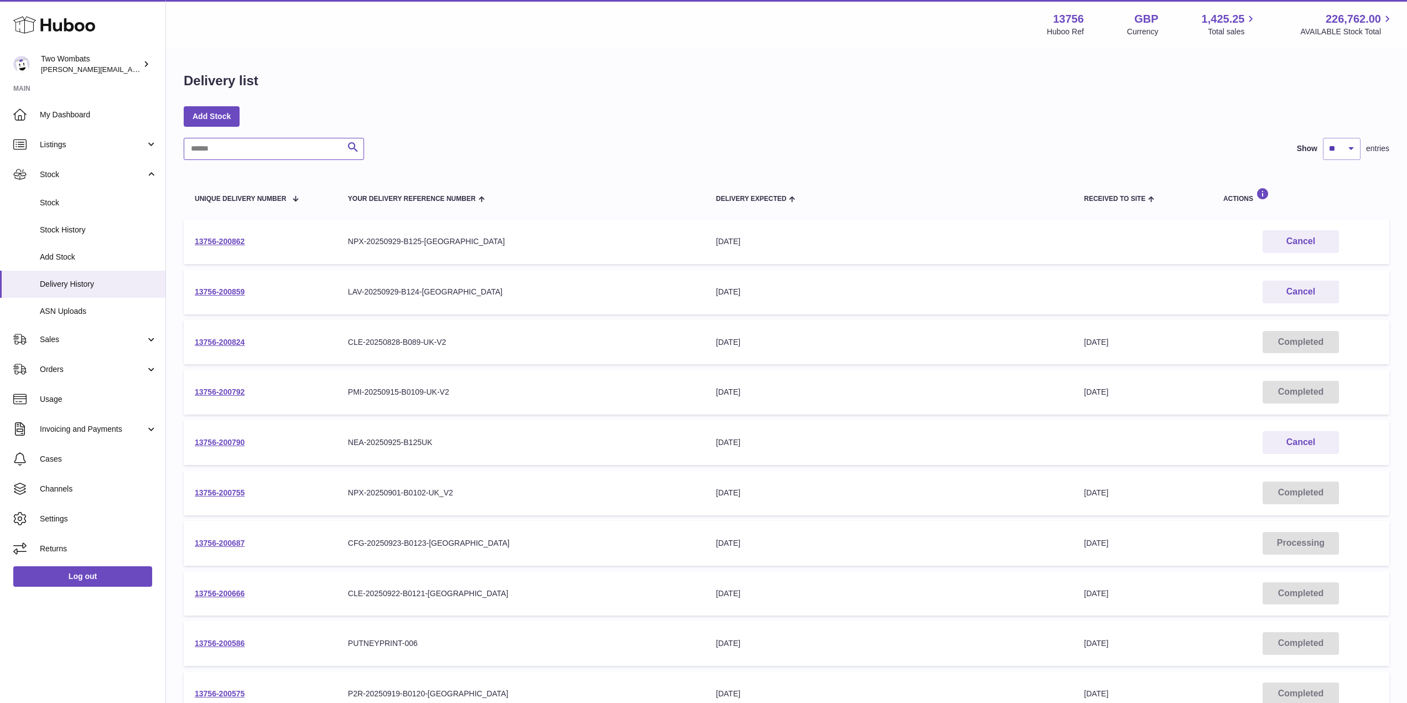
click at [244, 158] on input "text" at bounding box center [274, 149] width 180 height 22
paste input "**********"
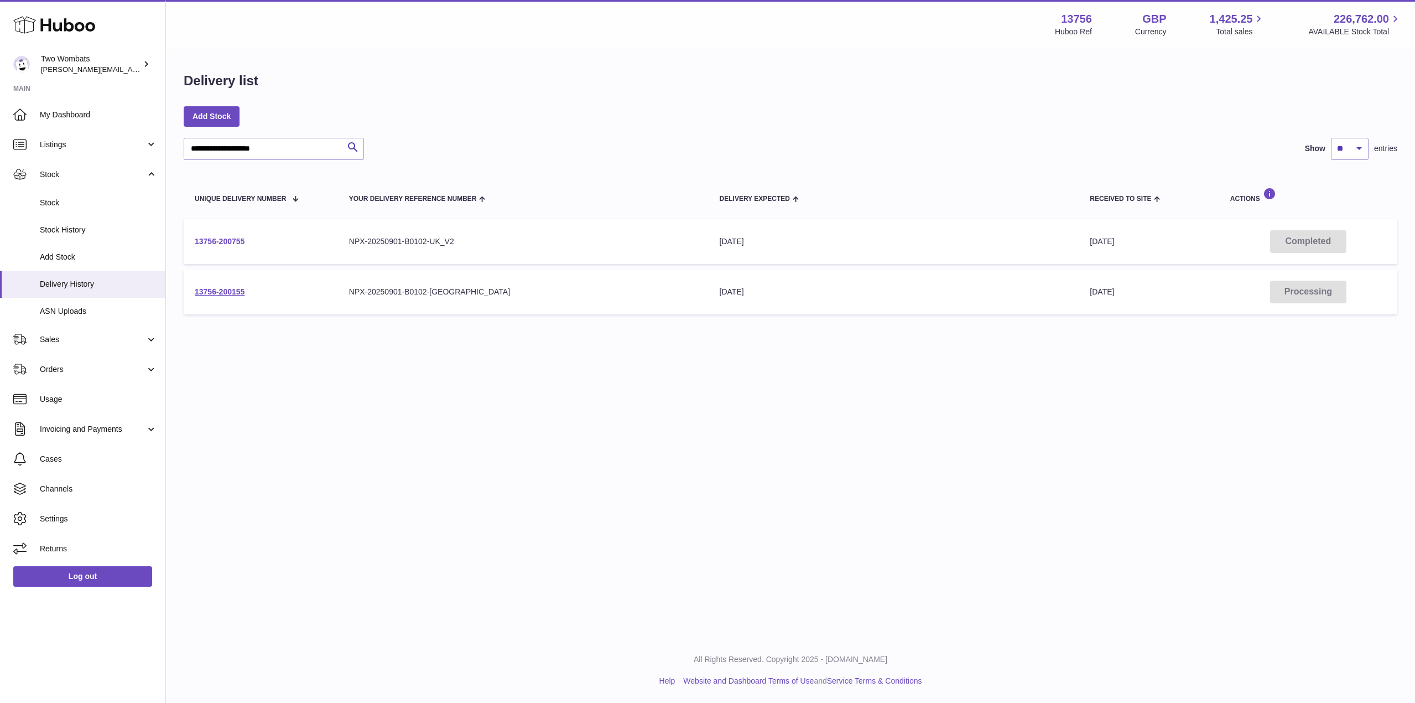
click at [219, 237] on link "13756-200755" at bounding box center [220, 241] width 50 height 9
drag, startPoint x: 311, startPoint y: 149, endPoint x: 200, endPoint y: 140, distance: 111.6
click at [200, 140] on input "**********" at bounding box center [274, 149] width 180 height 22
type input "*"
click at [237, 242] on link "13756-199504" at bounding box center [220, 241] width 50 height 9
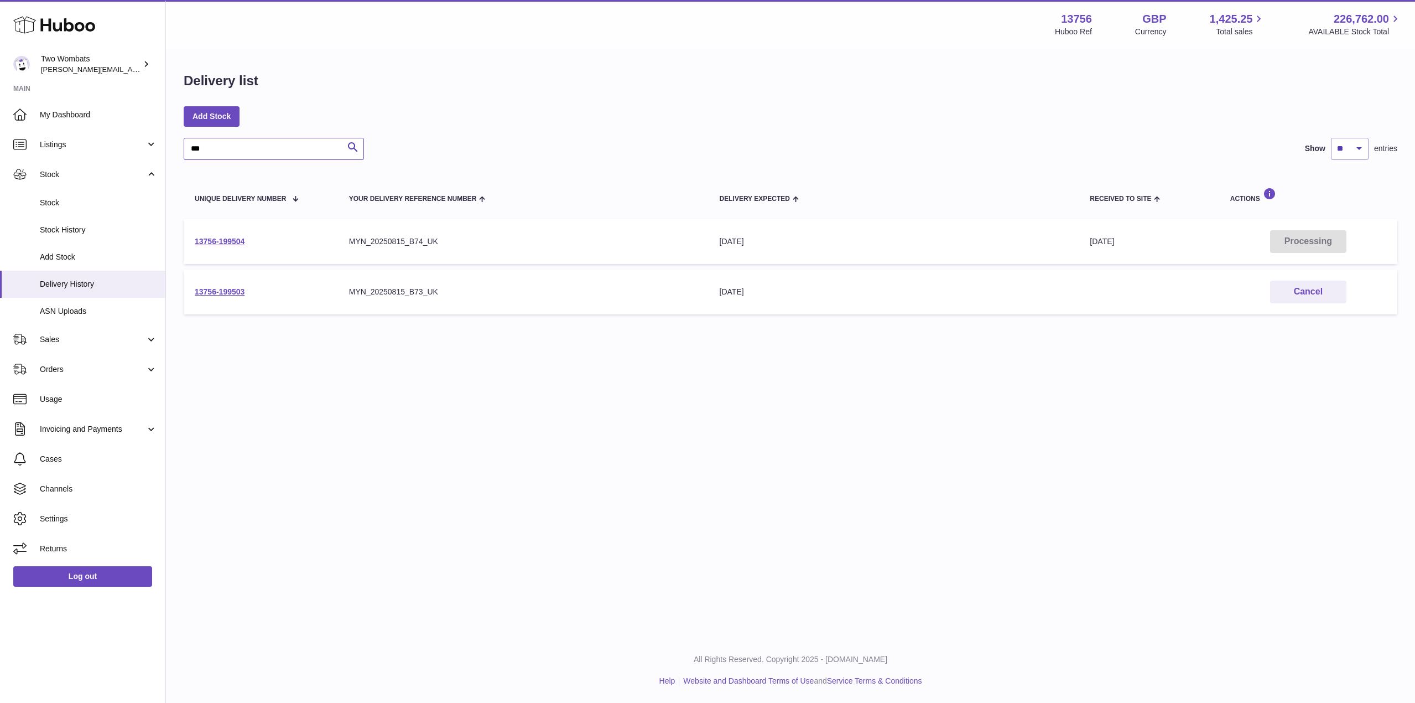
drag, startPoint x: 302, startPoint y: 155, endPoint x: 267, endPoint y: 154, distance: 34.3
click at [267, 154] on input "***" at bounding box center [274, 149] width 180 height 22
type input "*"
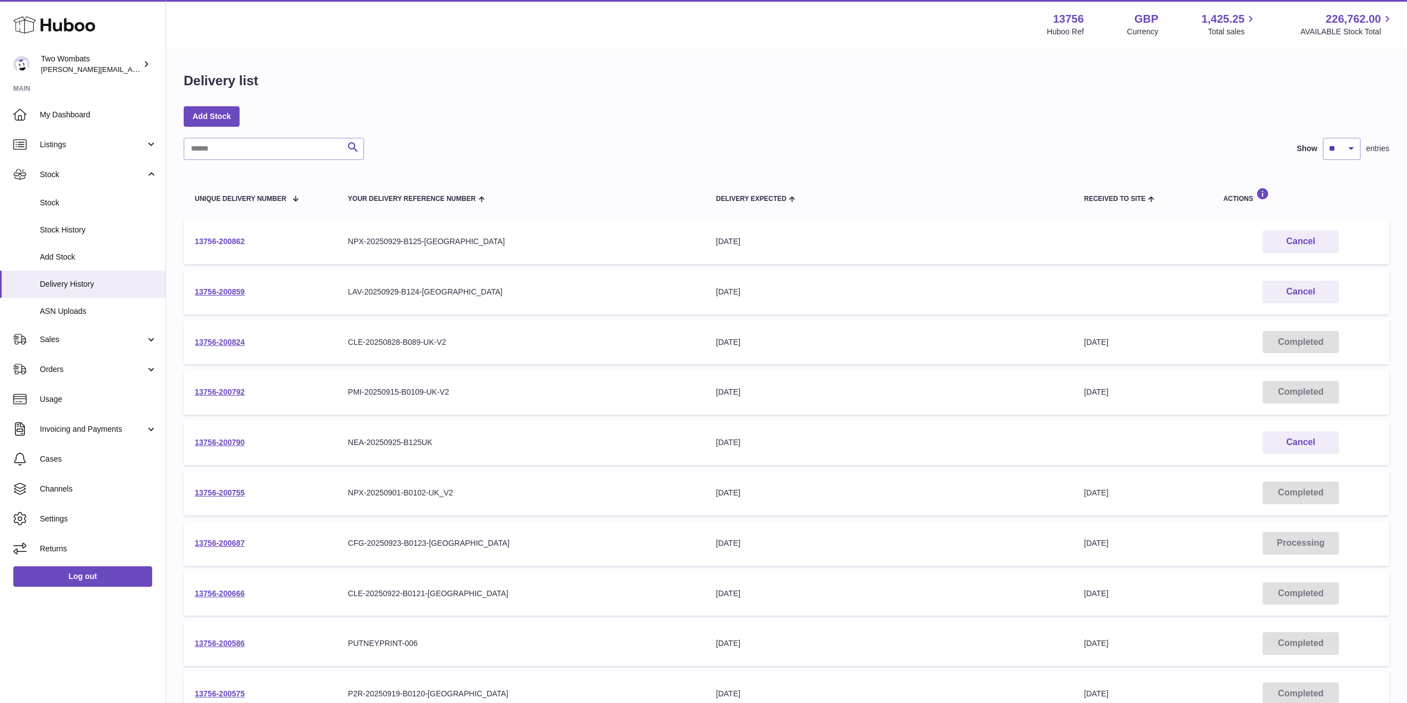
click at [222, 239] on link "13756-200862" at bounding box center [220, 241] width 50 height 9
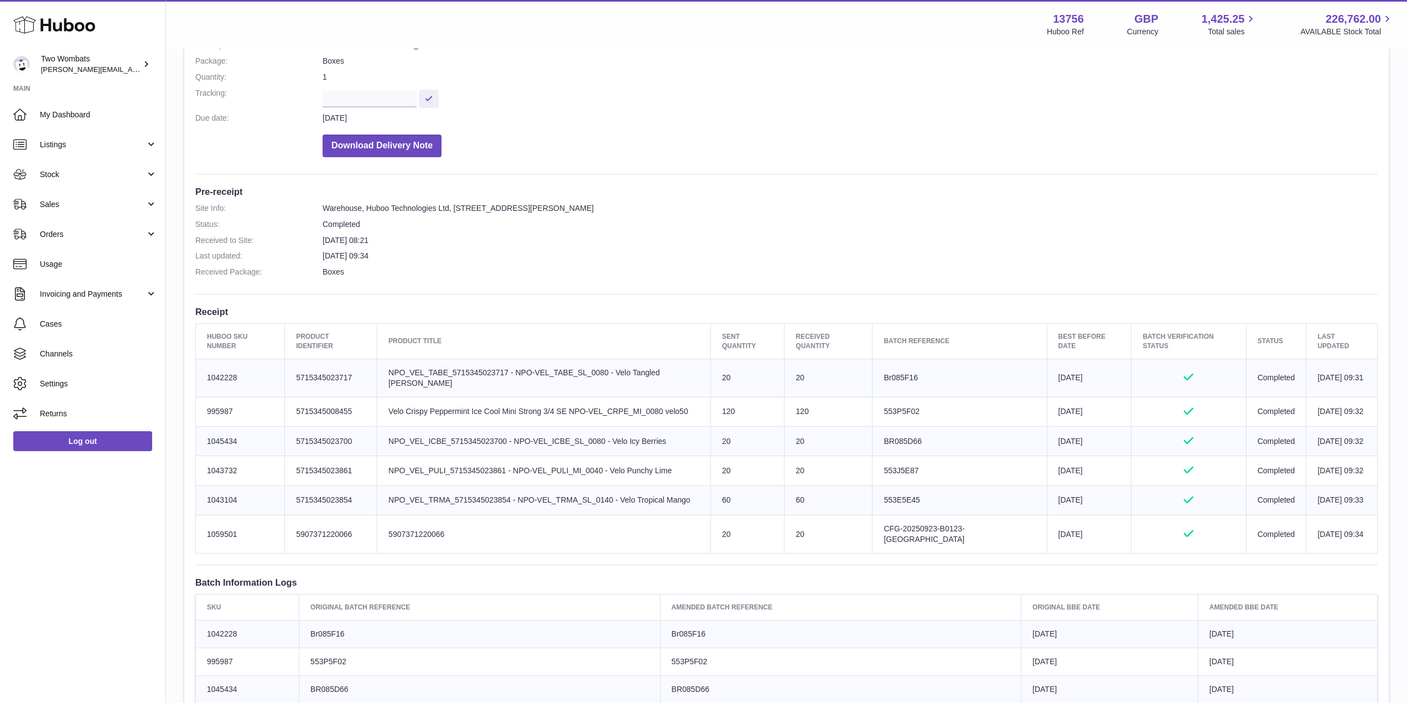
scroll to position [167, 0]
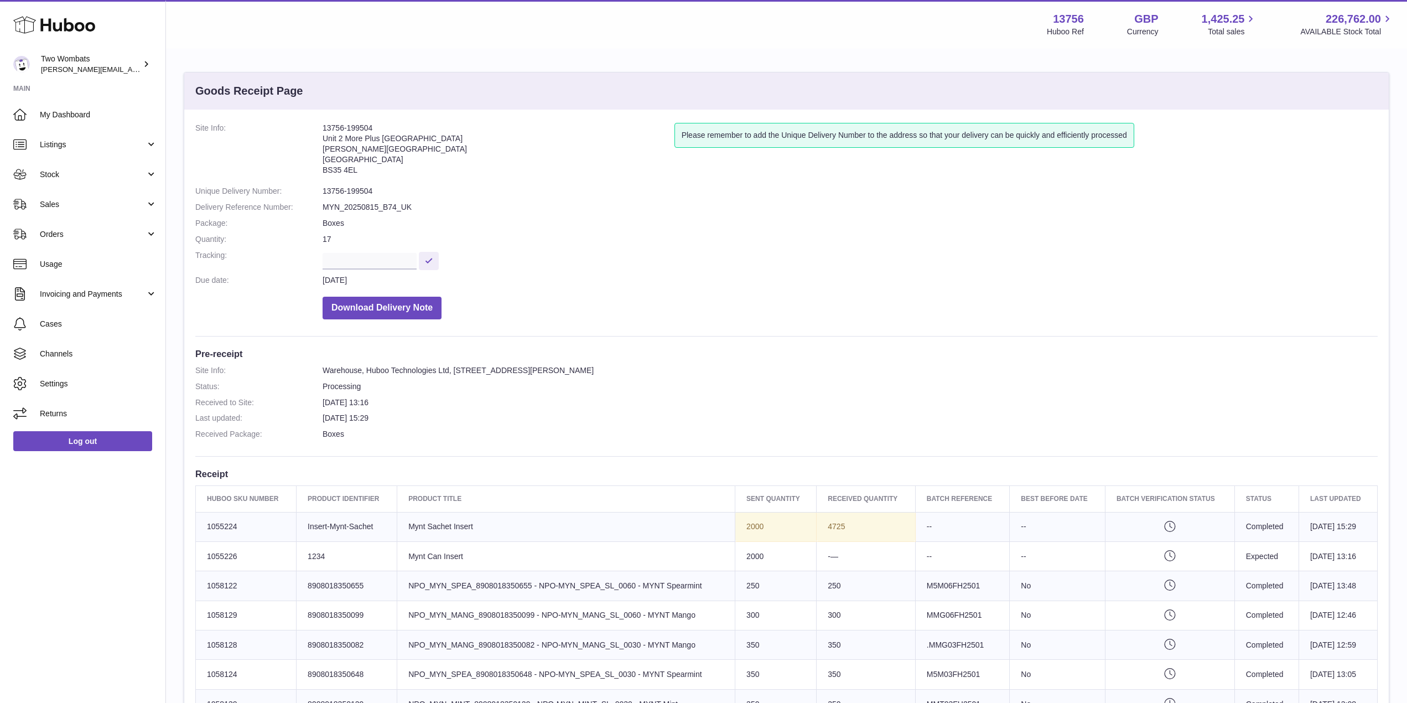
drag, startPoint x: 378, startPoint y: 129, endPoint x: 321, endPoint y: 125, distance: 56.6
click at [321, 125] on dl "Site Info: 13756-199504 Unit 2 More Plus Central Park Hudson Ave Severn Beach B…" at bounding box center [786, 224] width 1182 height 202
copy dl "13756-199504"
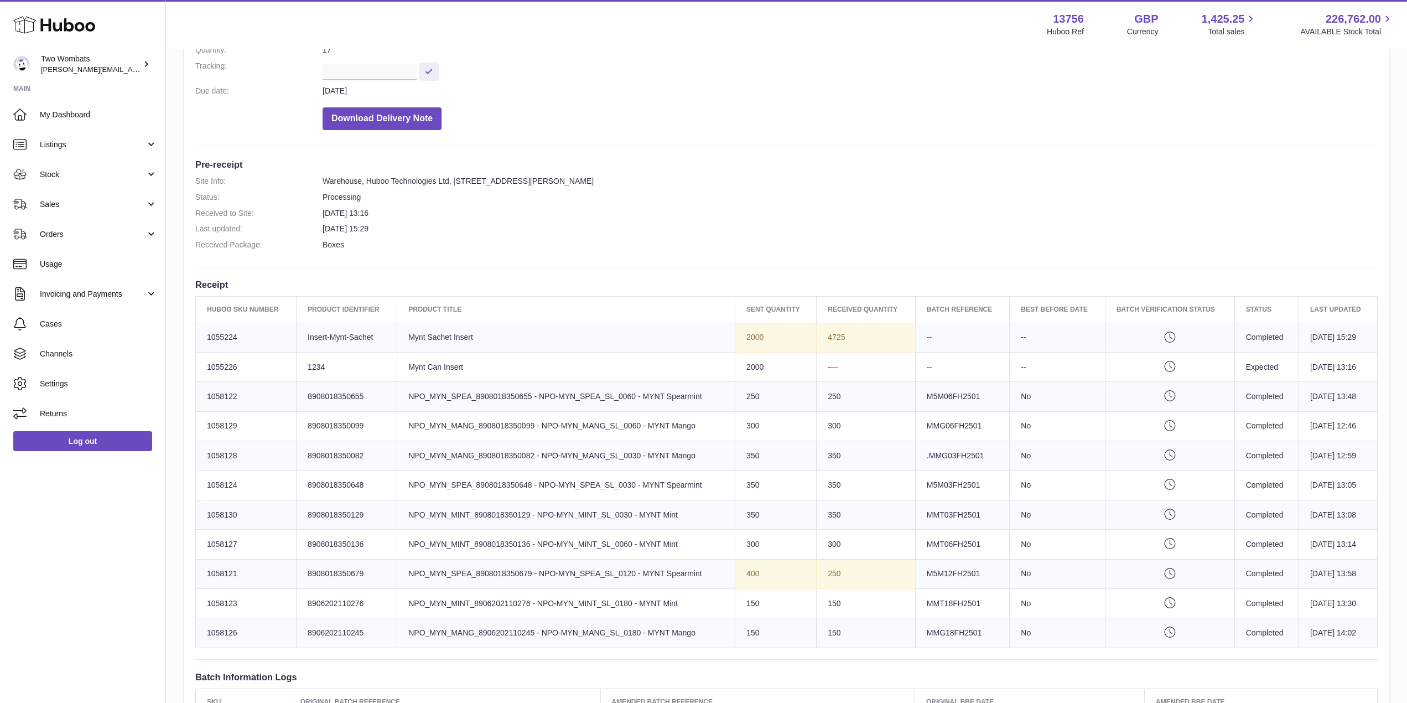
scroll to position [194, 0]
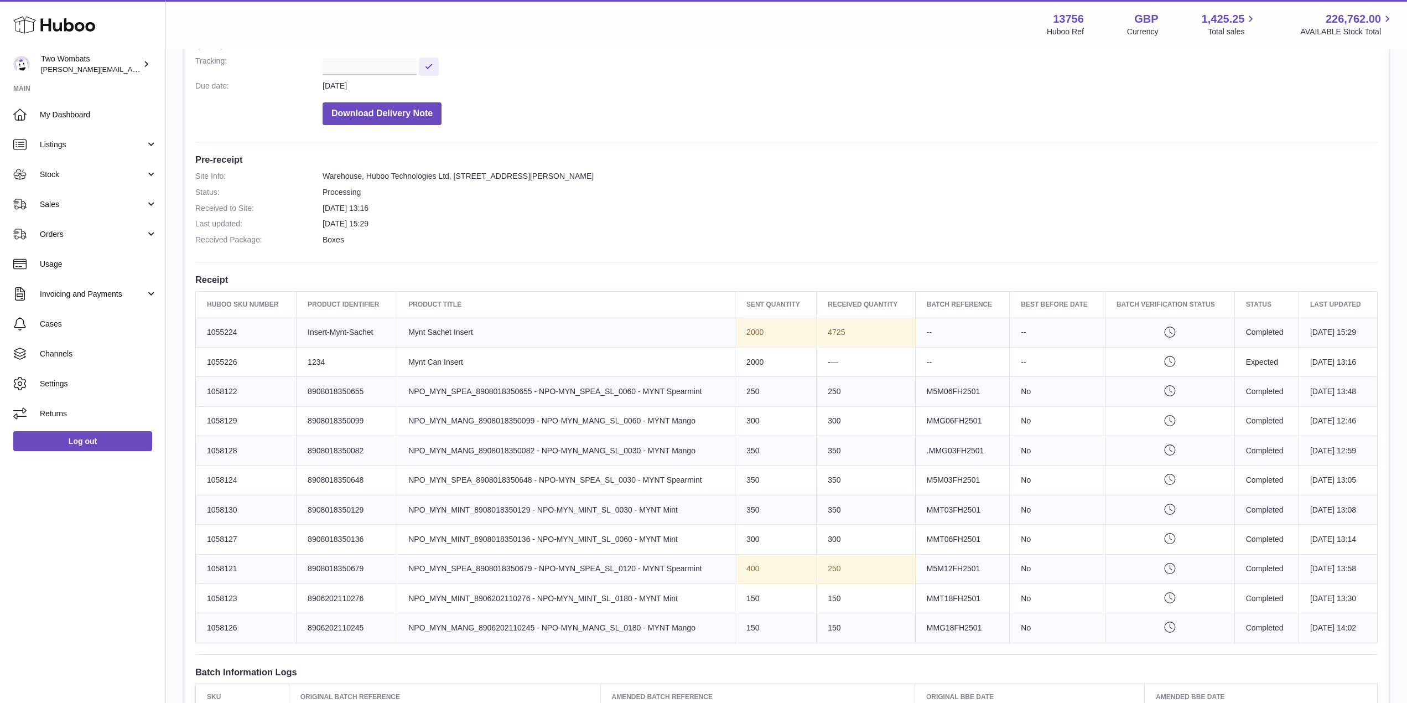
drag, startPoint x: 235, startPoint y: 333, endPoint x: 206, endPoint y: 330, distance: 29.5
click at [206, 330] on td "Huboo SKU Number 1055224" at bounding box center [246, 332] width 101 height 29
copy td "1055224"
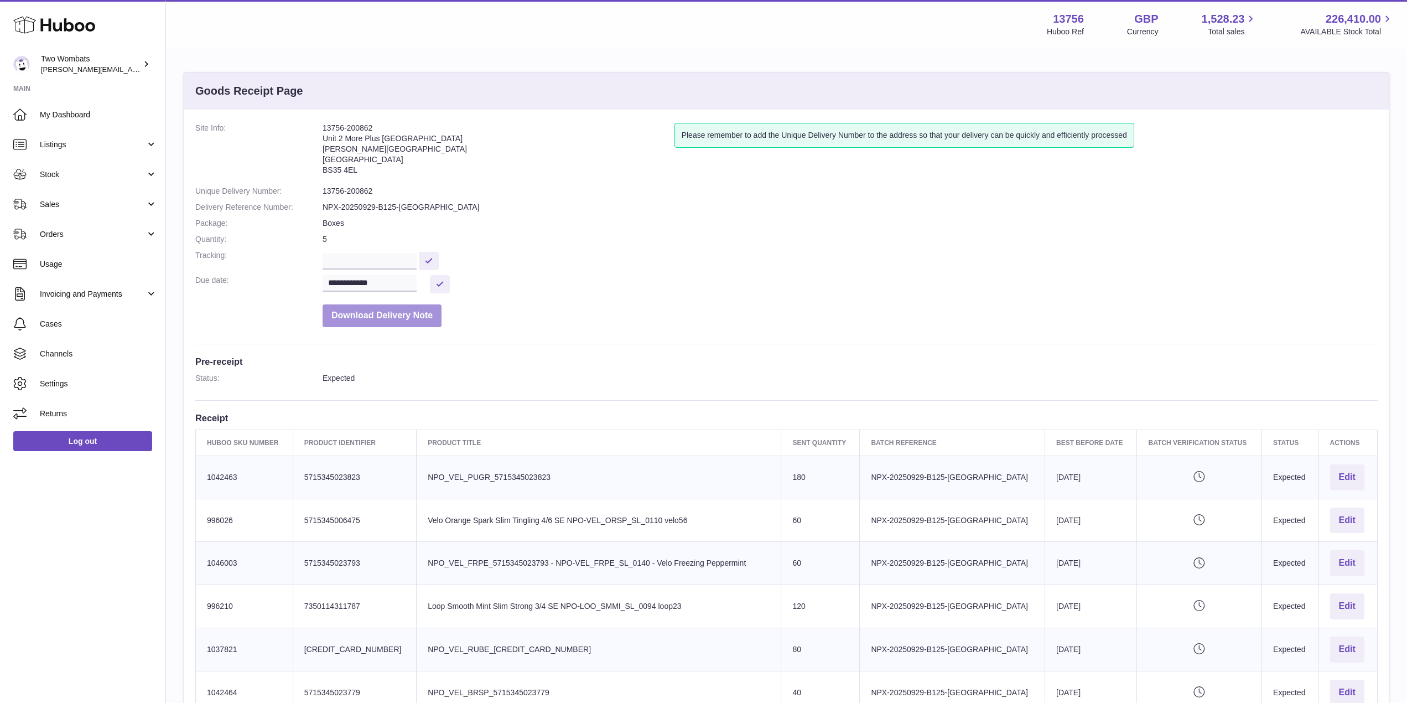
click at [364, 320] on button "Download Delivery Note" at bounding box center [382, 315] width 119 height 23
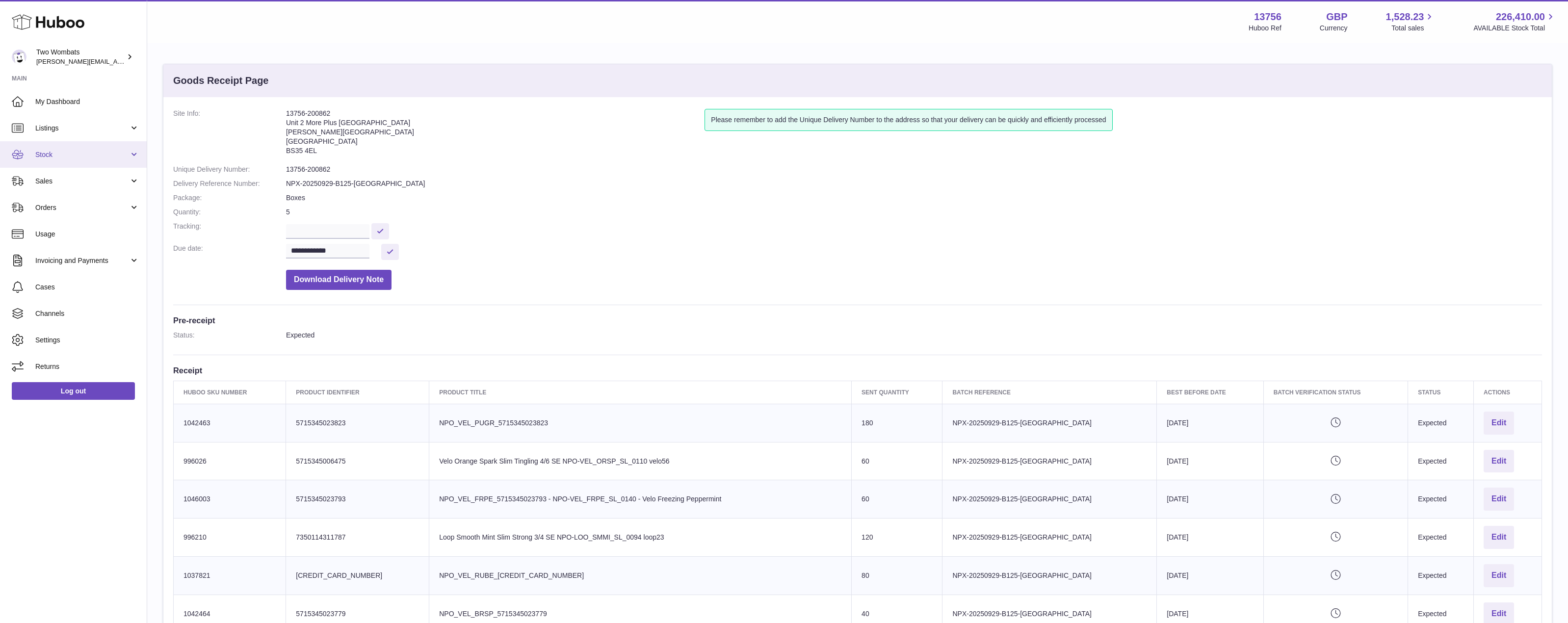
click at [128, 160] on link "Stock" at bounding box center [73, 154] width 146 height 27
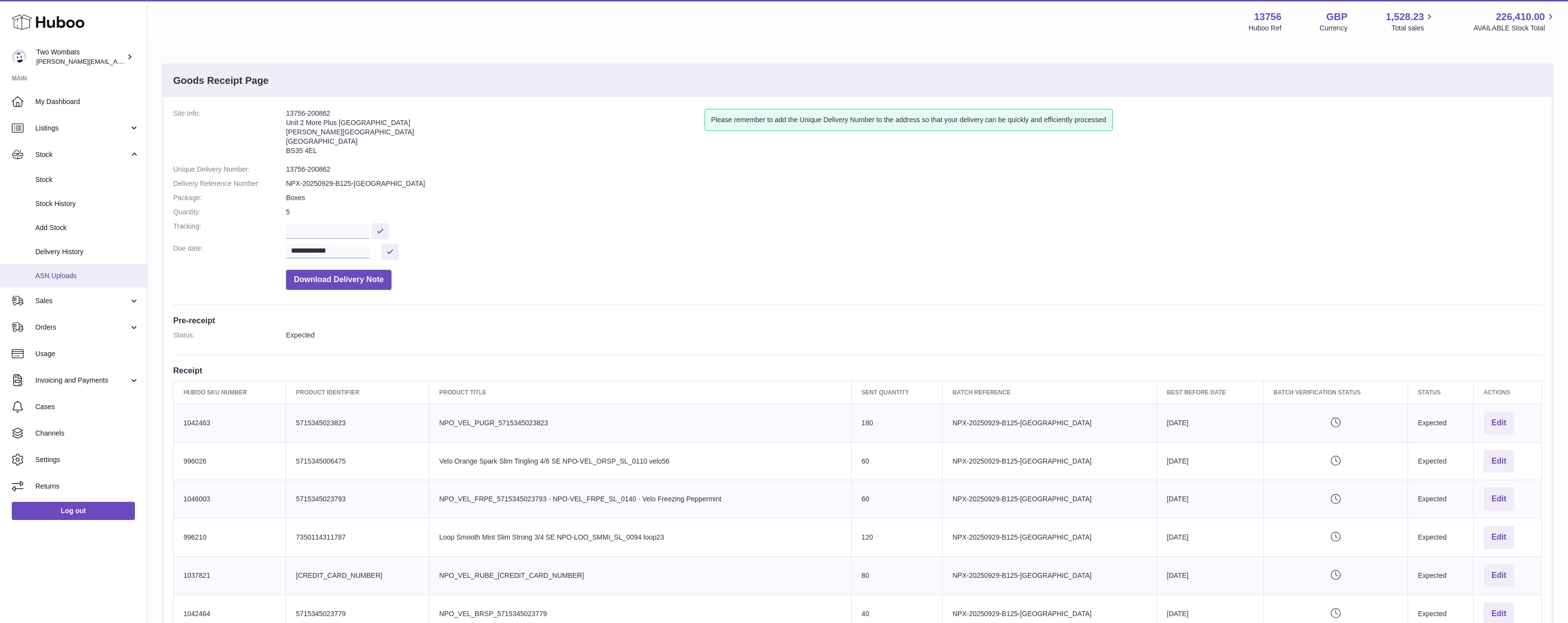
click at [106, 277] on span "ASN Uploads" at bounding box center [87, 276] width 104 height 10
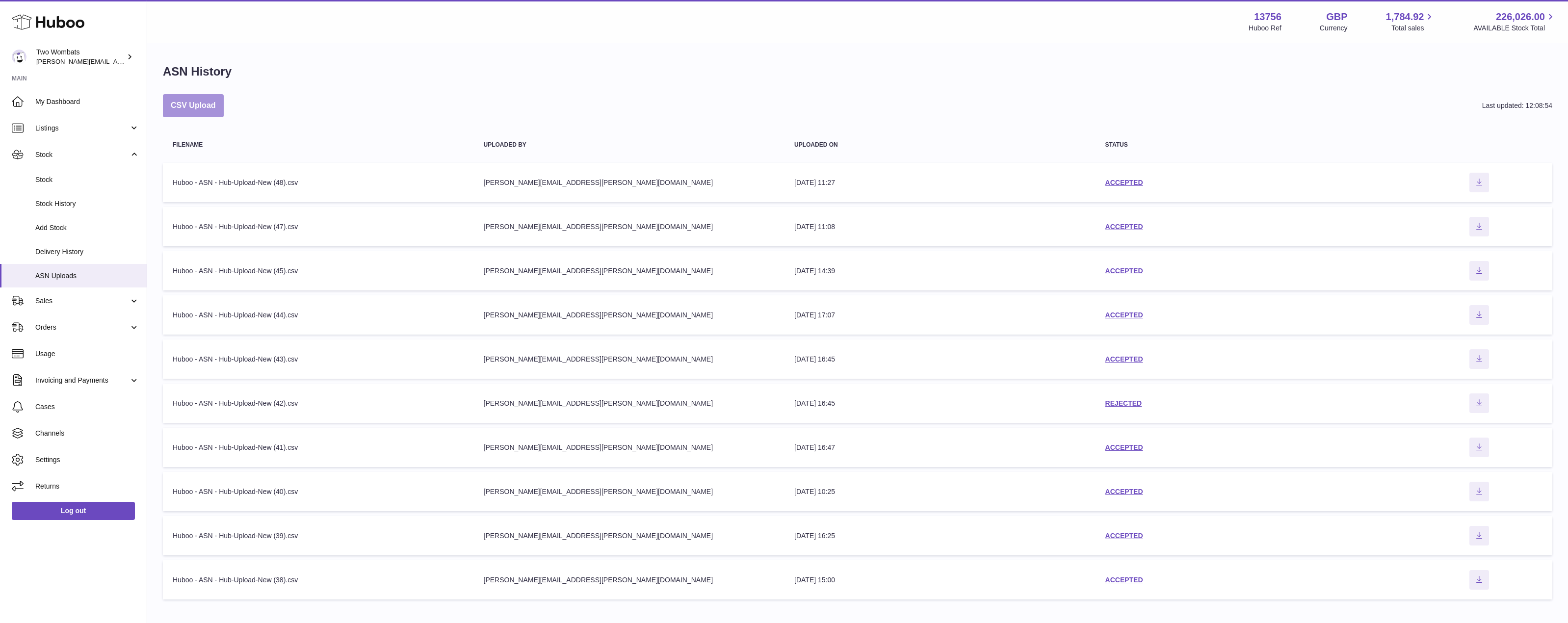
click at [192, 105] on button "CSV Upload" at bounding box center [193, 105] width 61 height 23
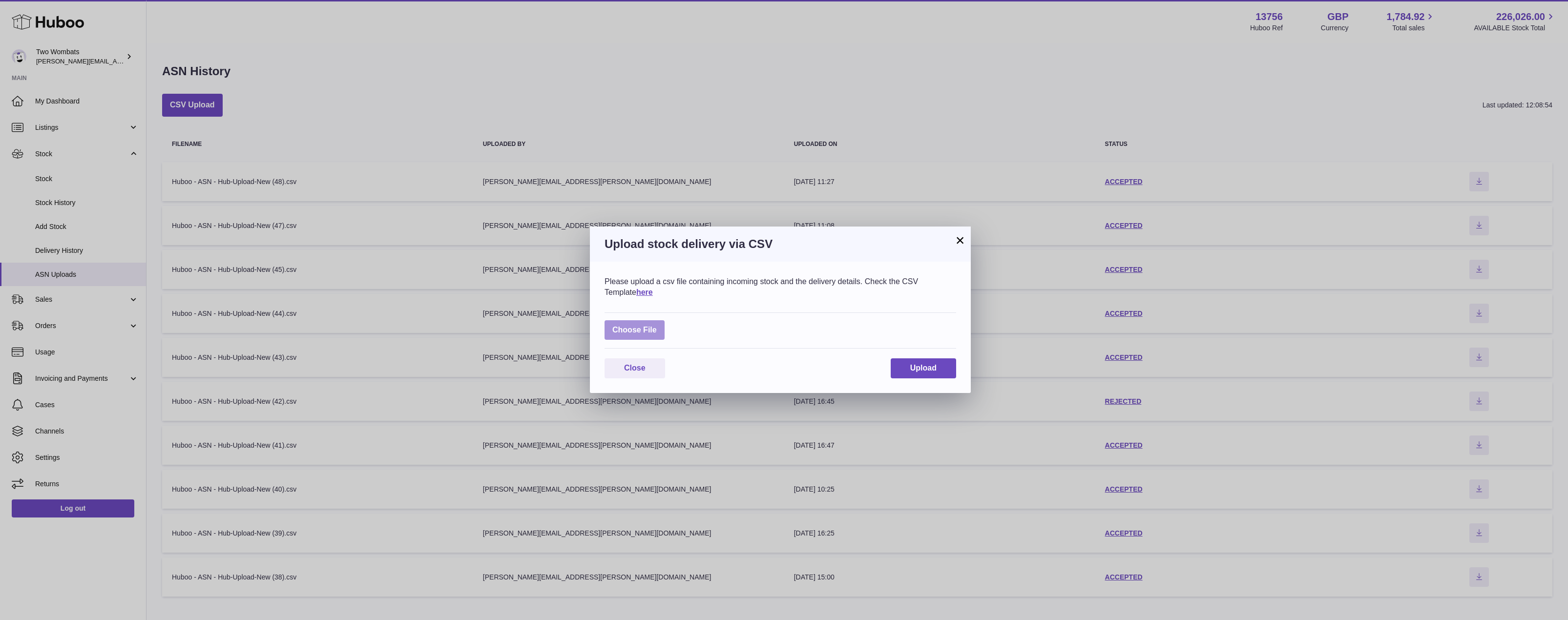
click at [644, 331] on label at bounding box center [634, 330] width 60 height 20
click at [656, 325] on input "file" at bounding box center [656, 325] width 1 height 1
type input "**********"
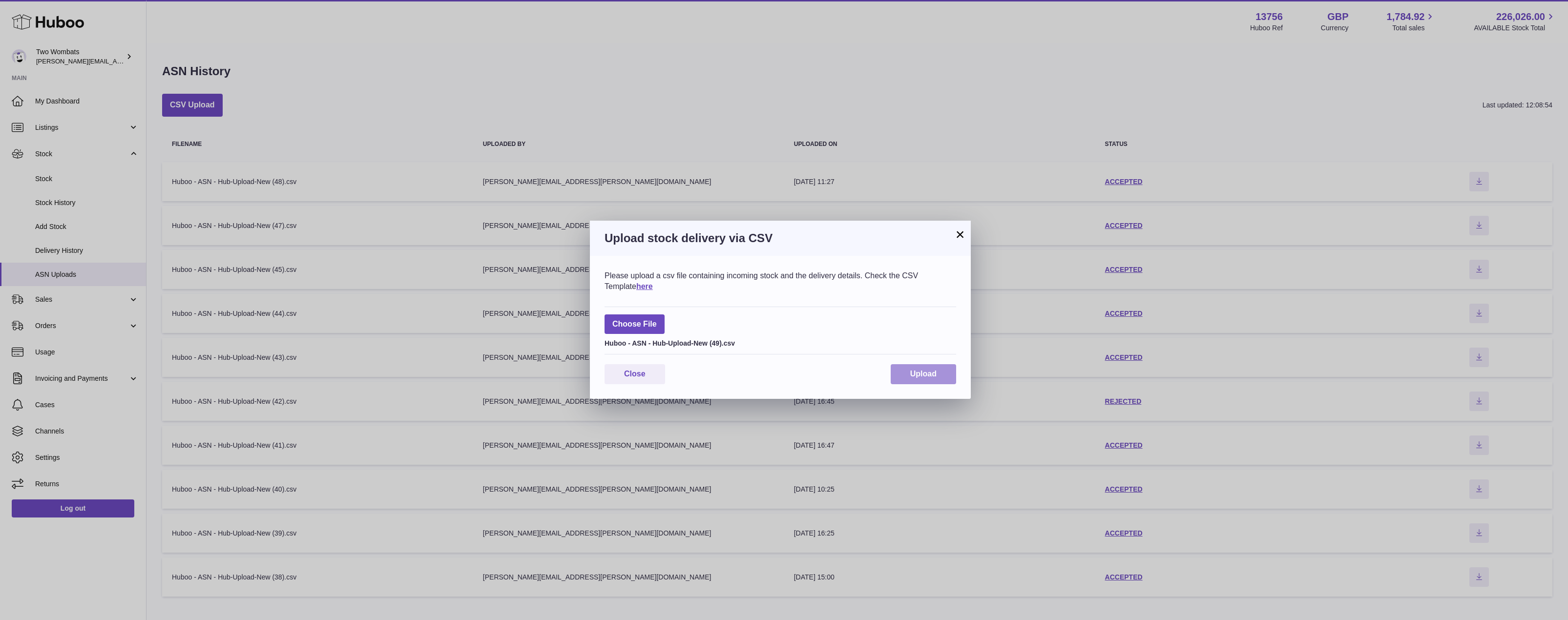
click at [915, 381] on button "Upload" at bounding box center [923, 374] width 65 height 20
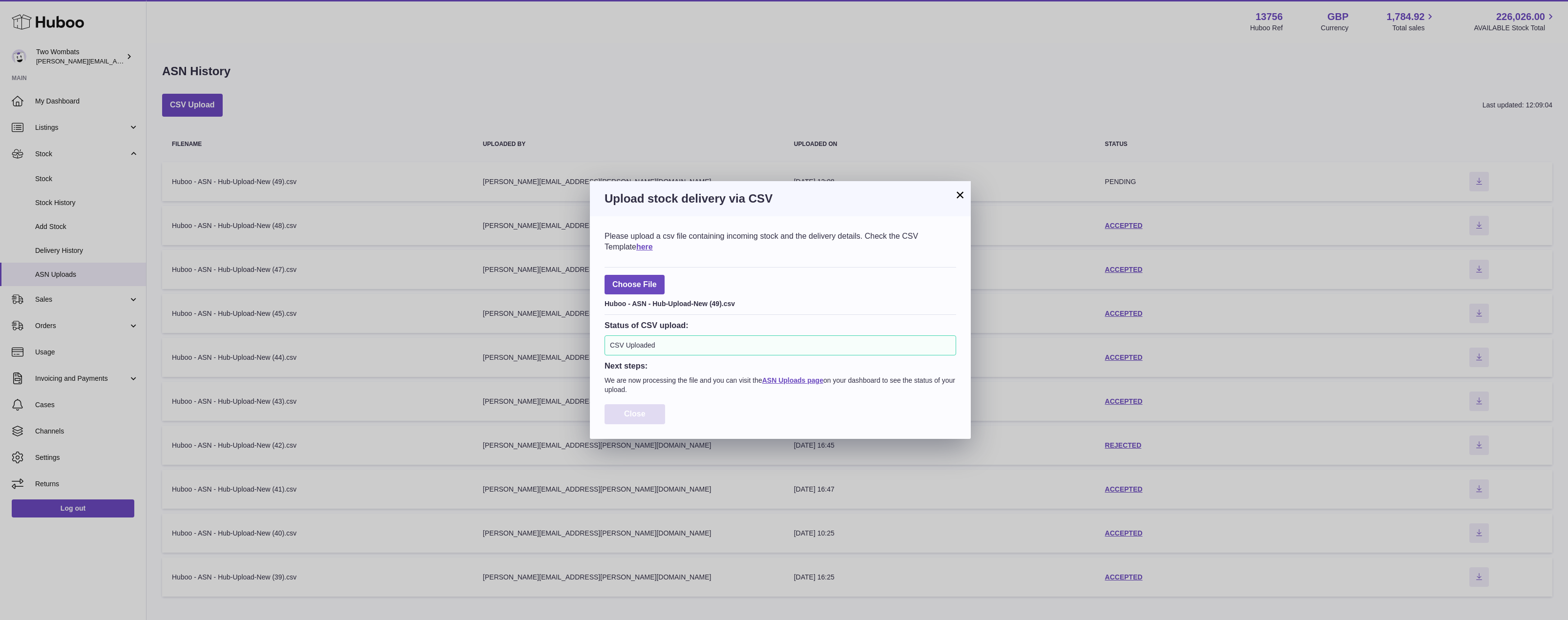
click at [661, 414] on button "Close" at bounding box center [634, 414] width 61 height 20
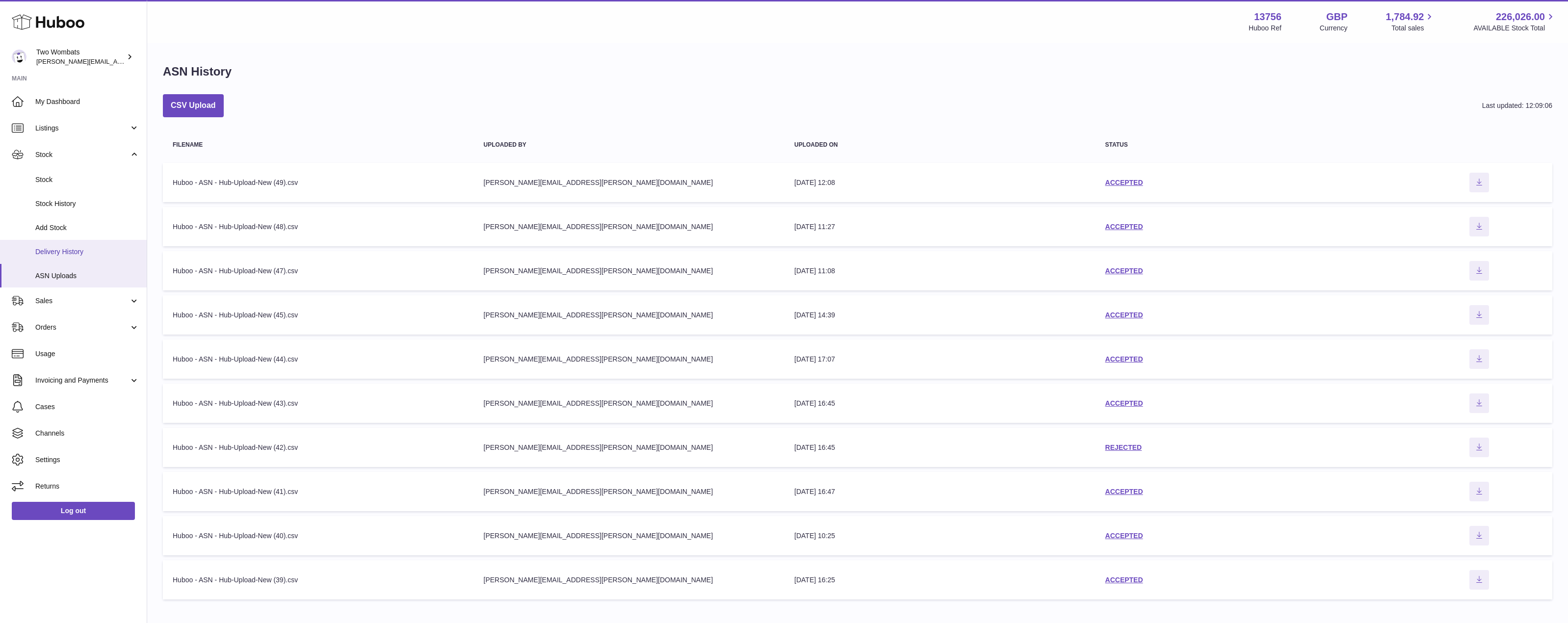
click at [96, 249] on span "Delivery History" at bounding box center [87, 252] width 104 height 10
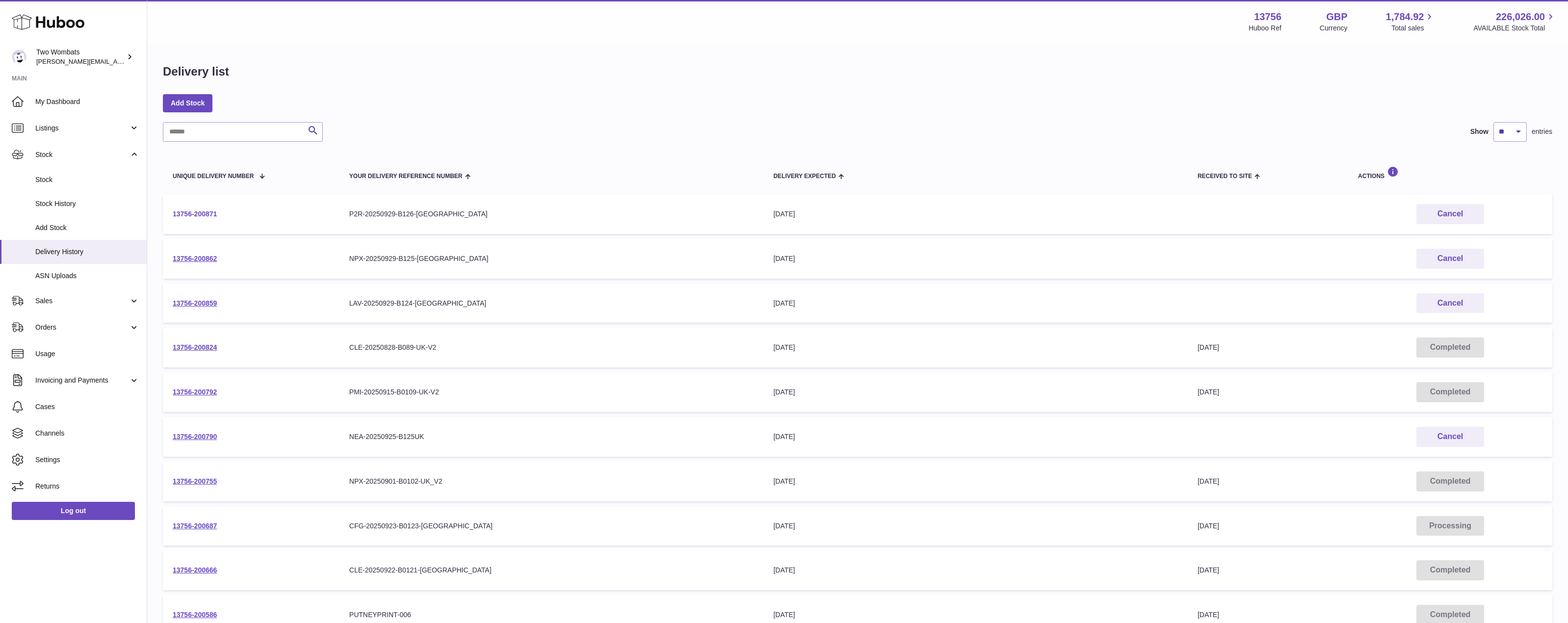
click at [209, 214] on link "13756-200871" at bounding box center [195, 214] width 44 height 8
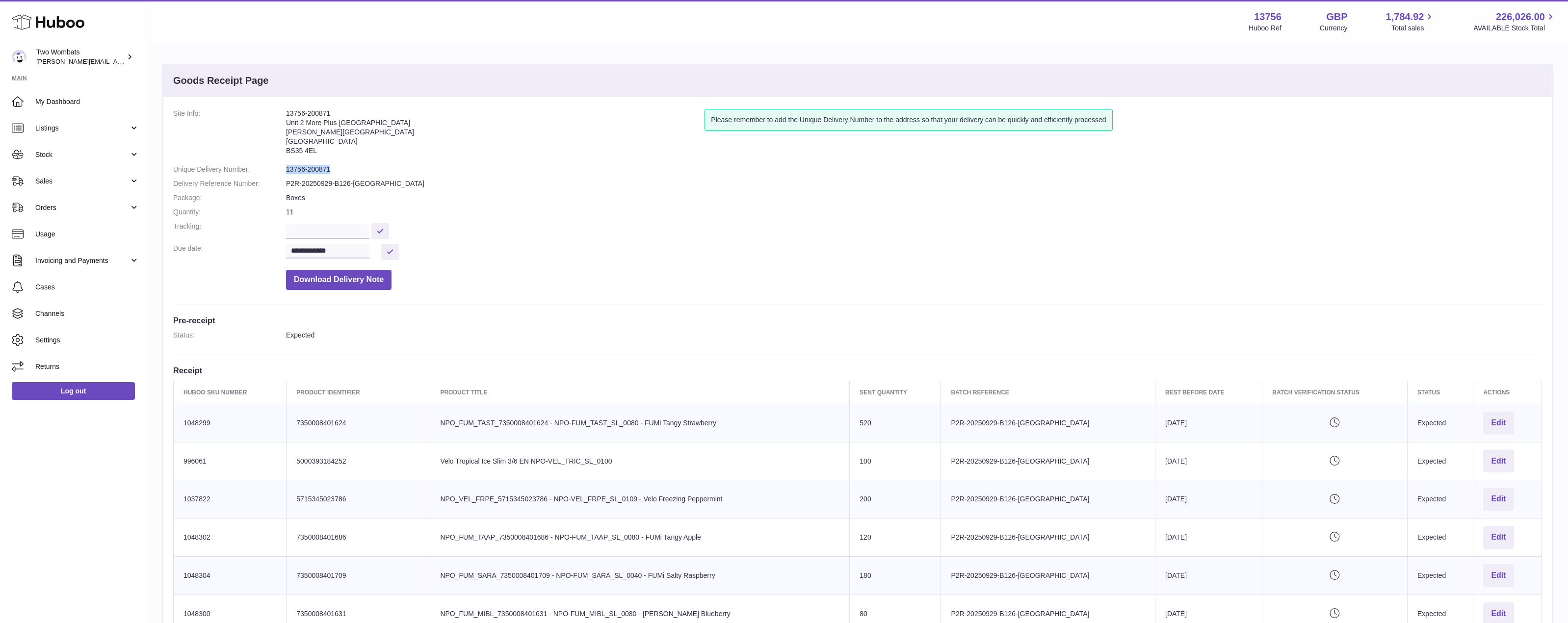
drag, startPoint x: 329, startPoint y: 169, endPoint x: 276, endPoint y: 167, distance: 53.0
click at [276, 167] on dl "**********" at bounding box center [858, 202] width 1369 height 186
copy dl "13756-200871"
